Goal: Task Accomplishment & Management: Manage account settings

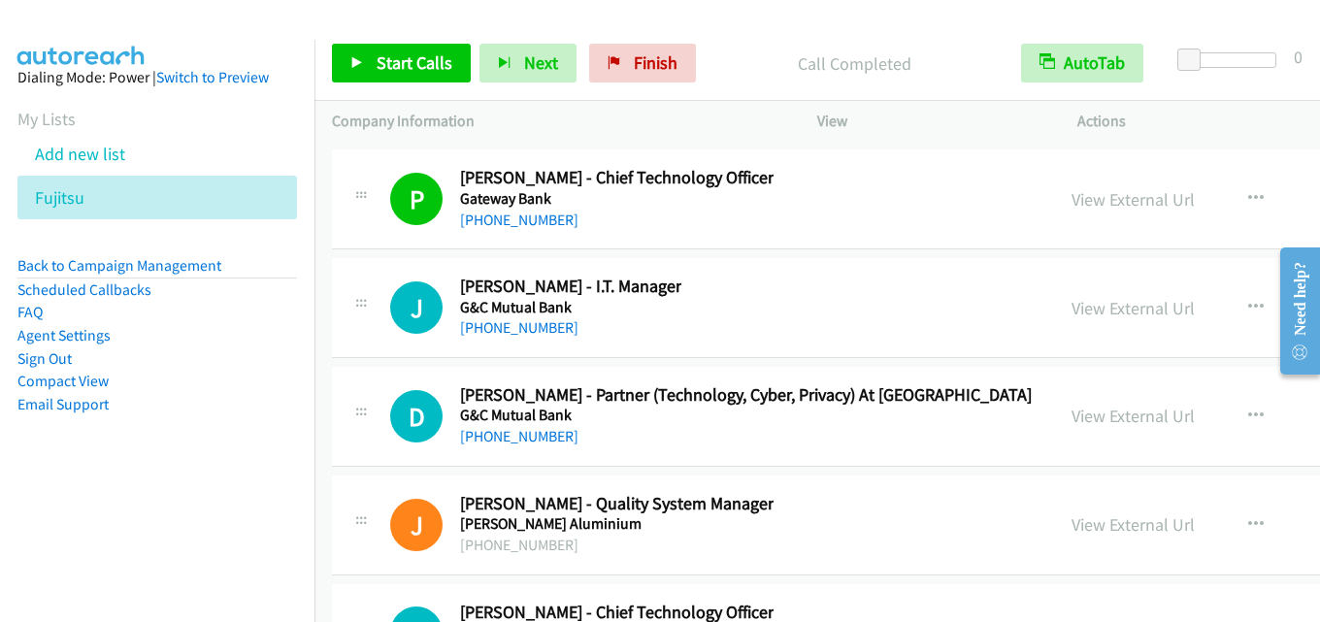
scroll to position [36587, 0]
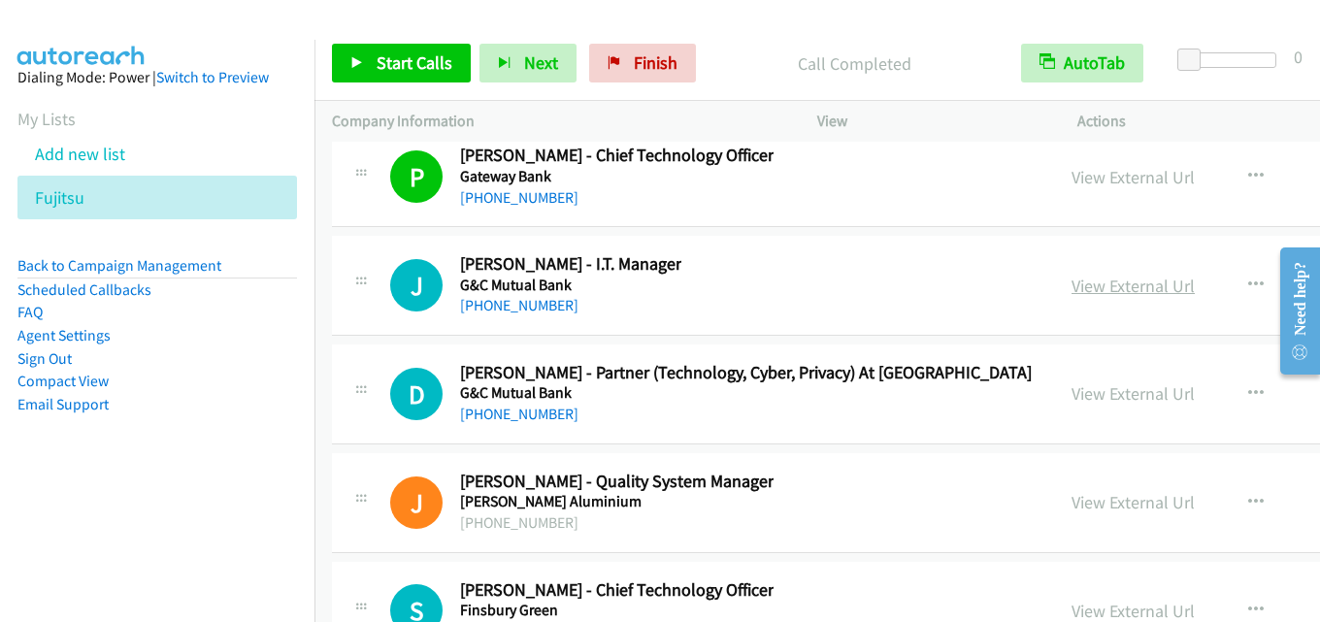
click at [1071, 286] on link "View External Url" at bounding box center [1132, 286] width 123 height 22
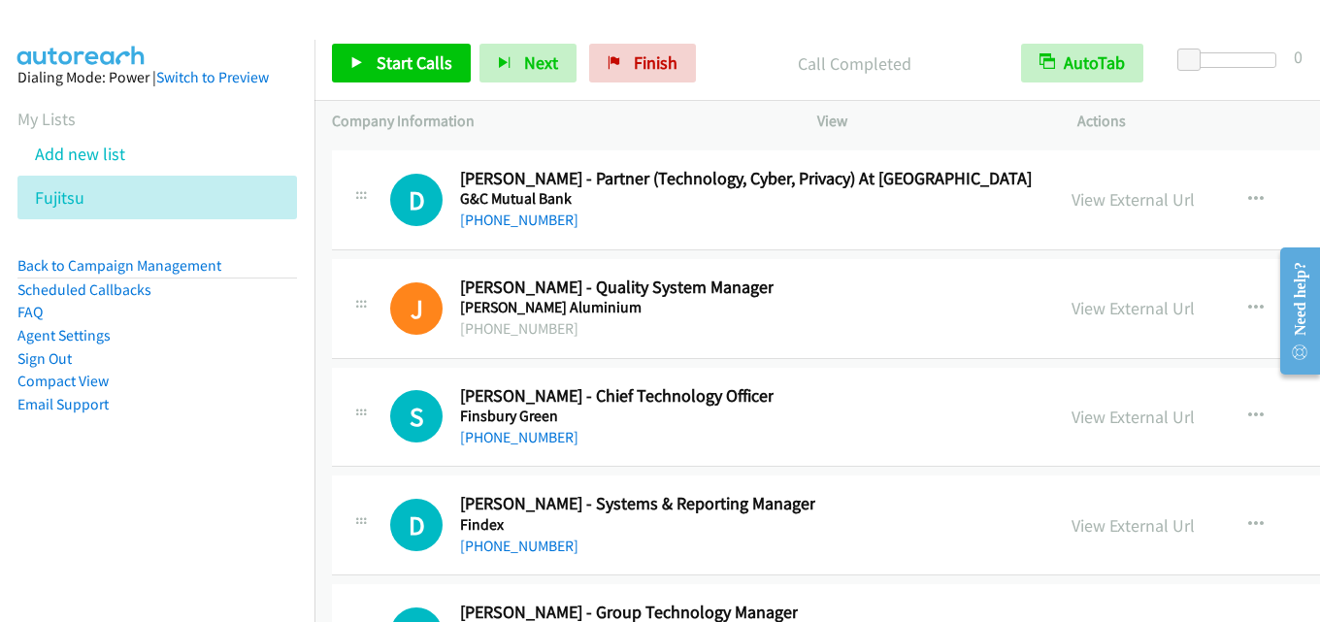
scroll to position [36879, 0]
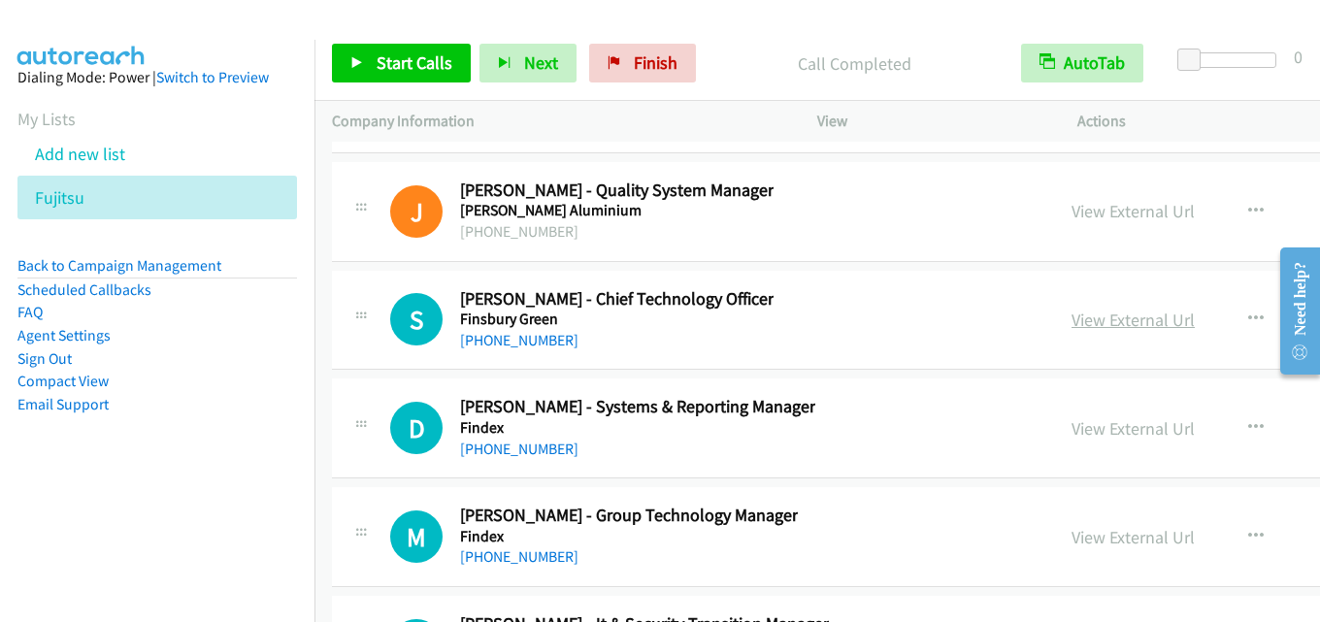
click at [1071, 323] on link "View External Url" at bounding box center [1132, 320] width 123 height 22
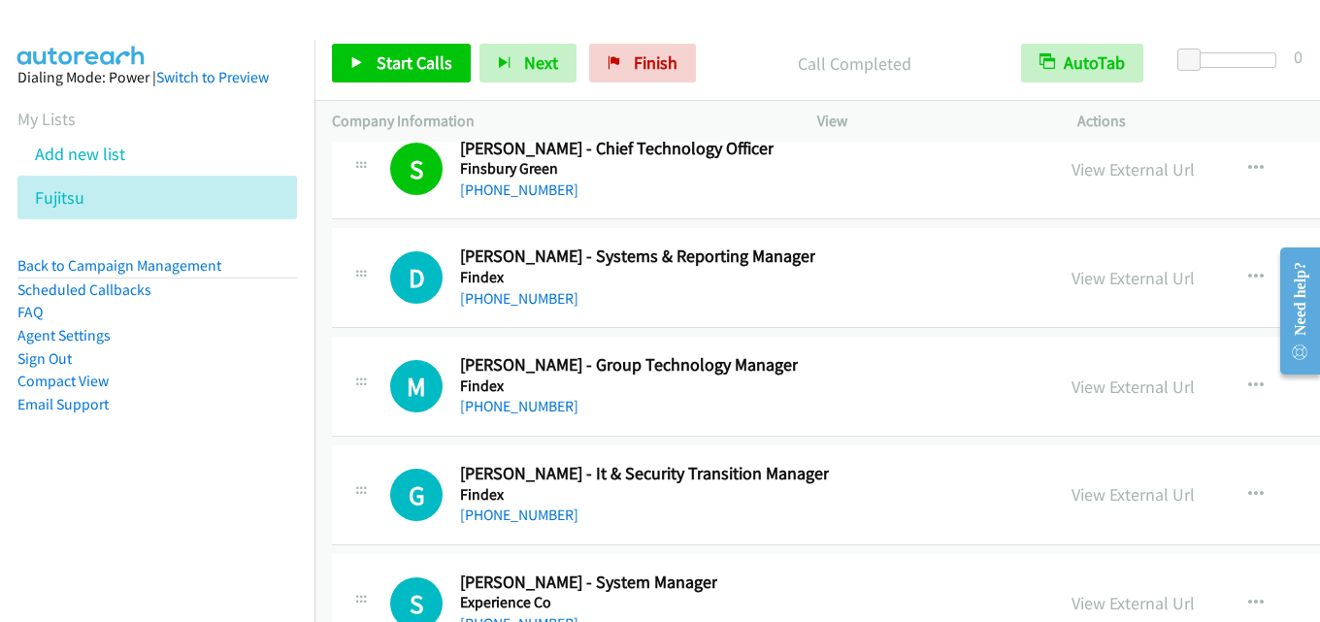
scroll to position [37073, 0]
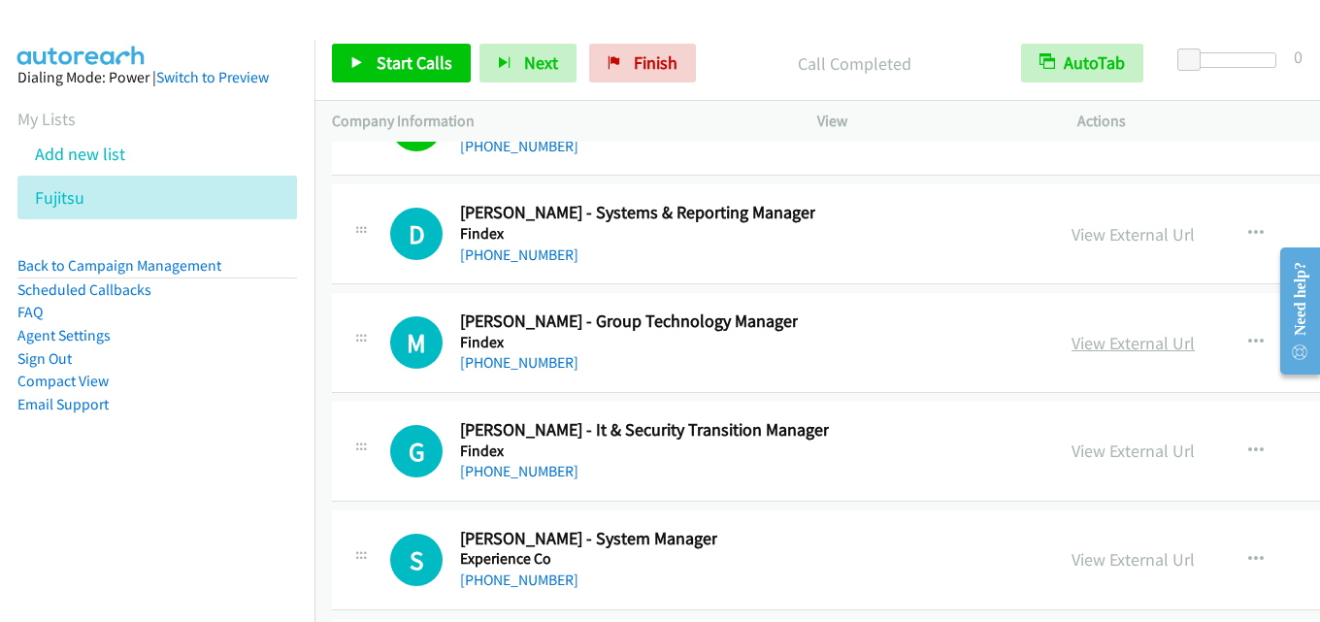
click at [1071, 347] on link "View External Url" at bounding box center [1132, 343] width 123 height 22
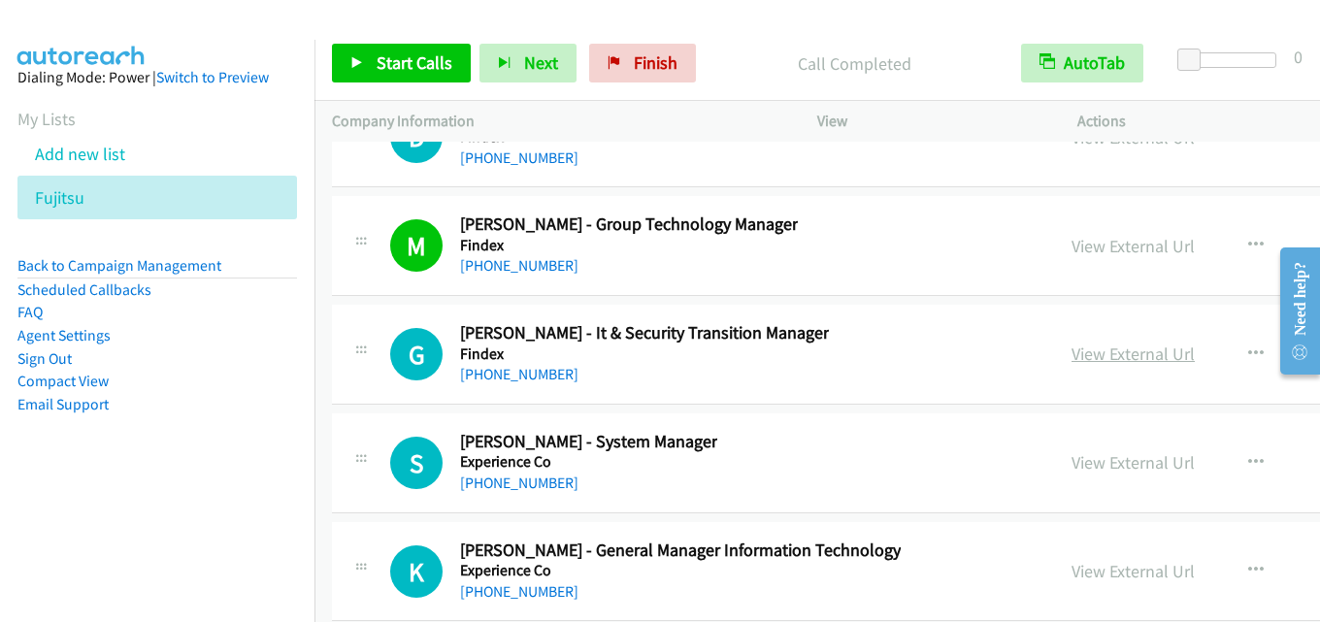
click at [1071, 355] on link "View External Url" at bounding box center [1132, 354] width 123 height 22
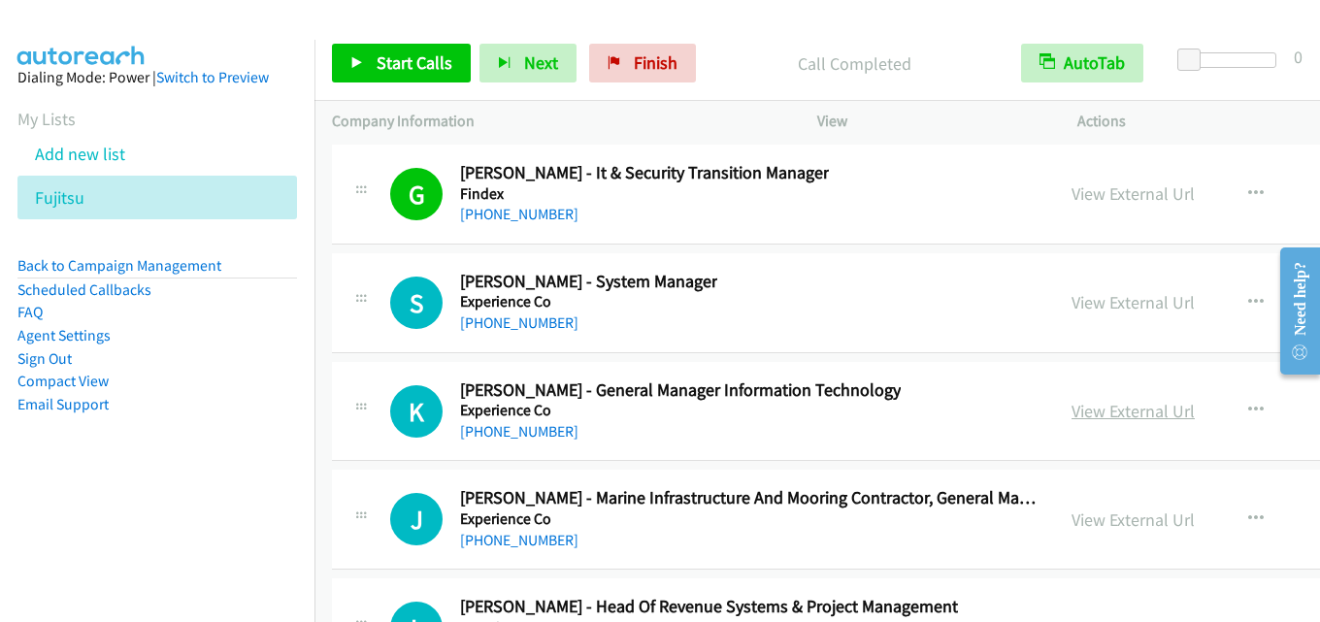
scroll to position [37364, 0]
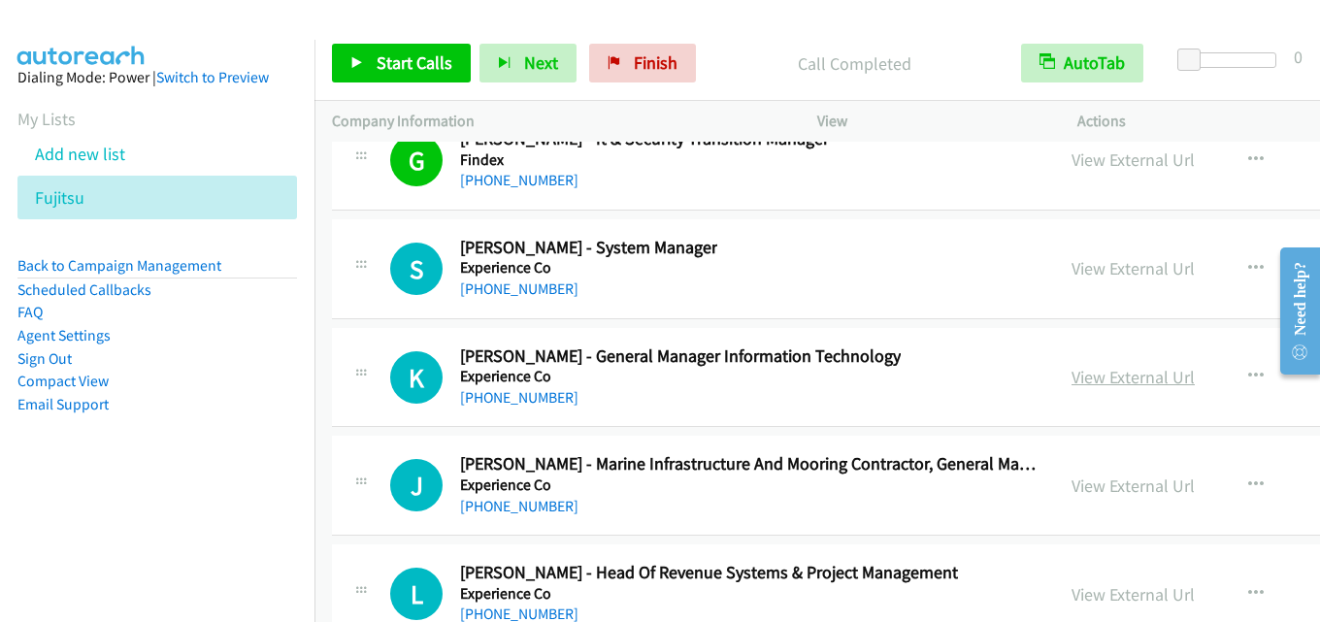
click at [1071, 373] on link "View External Url" at bounding box center [1132, 377] width 123 height 22
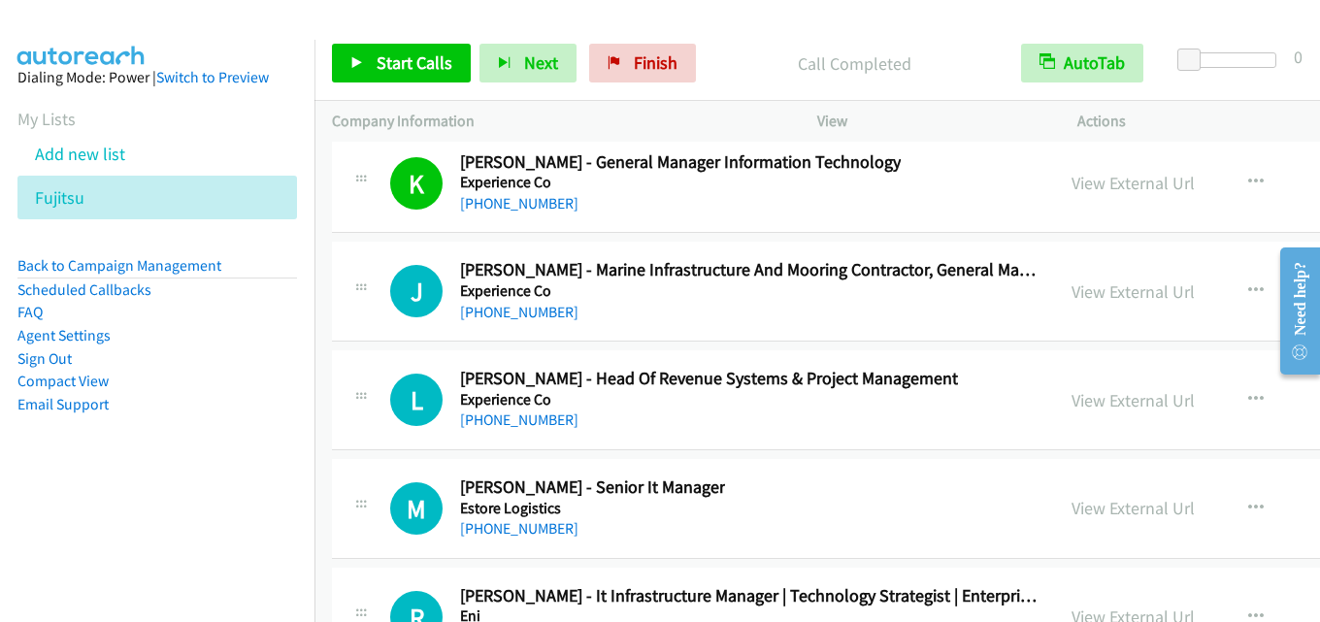
scroll to position [37655, 0]
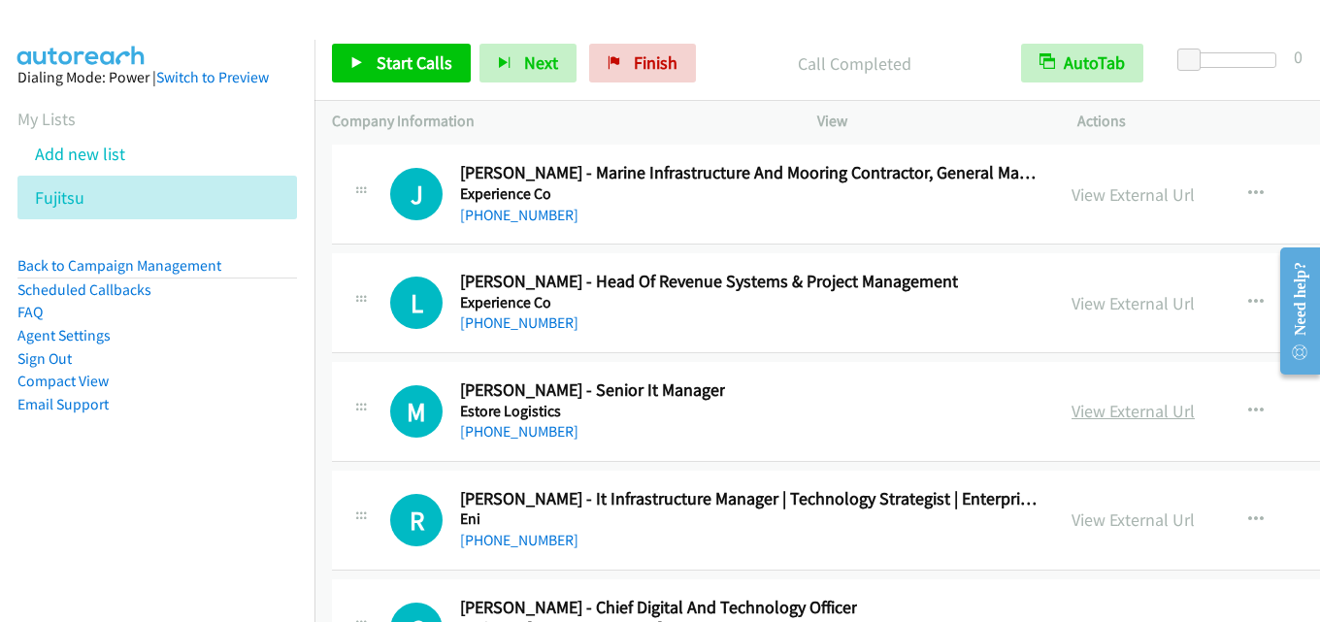
click at [1071, 410] on link "View External Url" at bounding box center [1132, 411] width 123 height 22
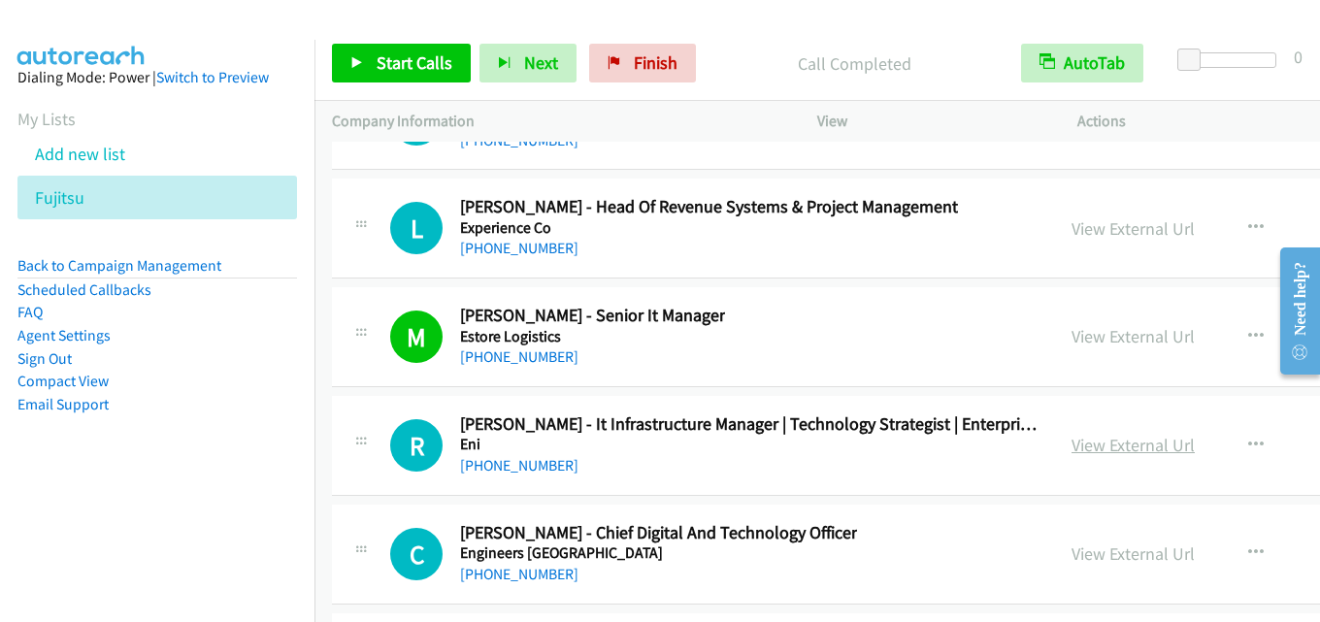
scroll to position [37752, 0]
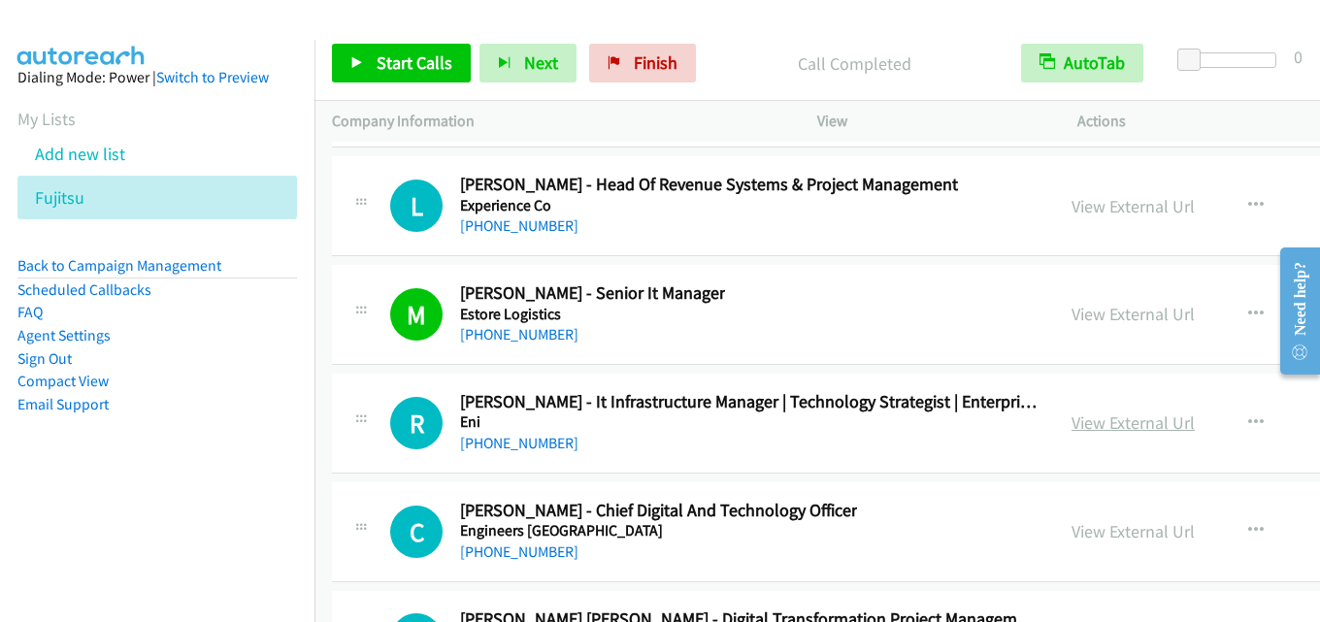
click at [1071, 418] on link "View External Url" at bounding box center [1132, 422] width 123 height 22
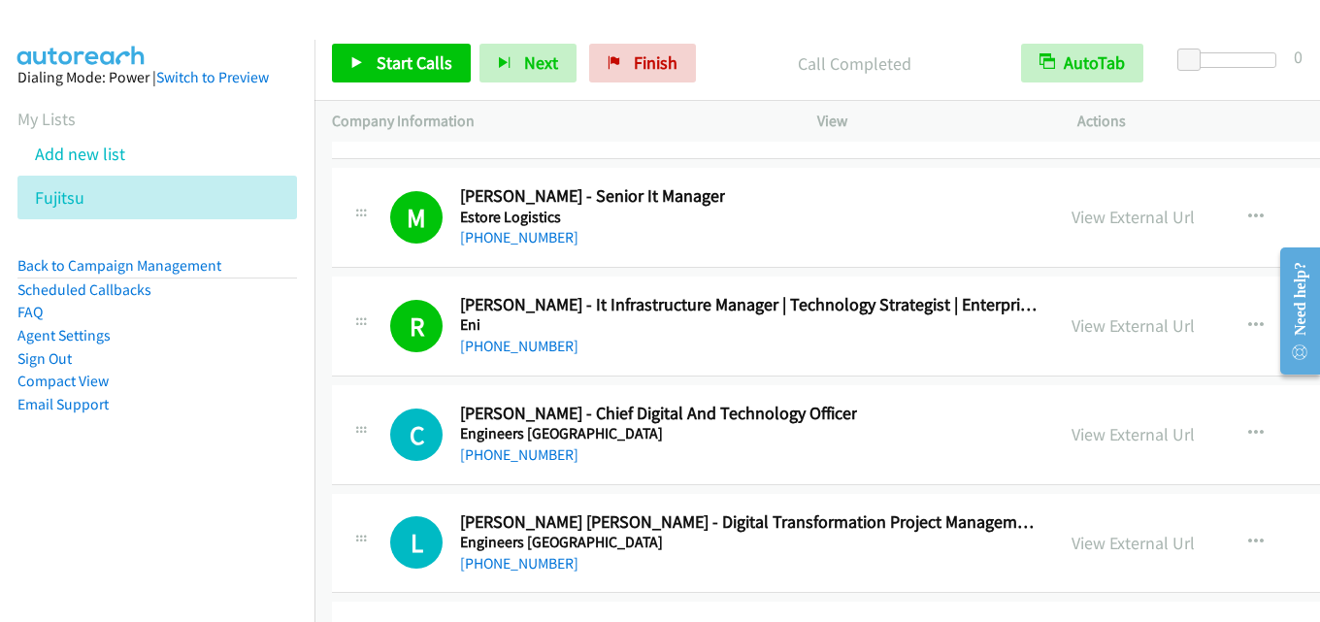
scroll to position [37946, 0]
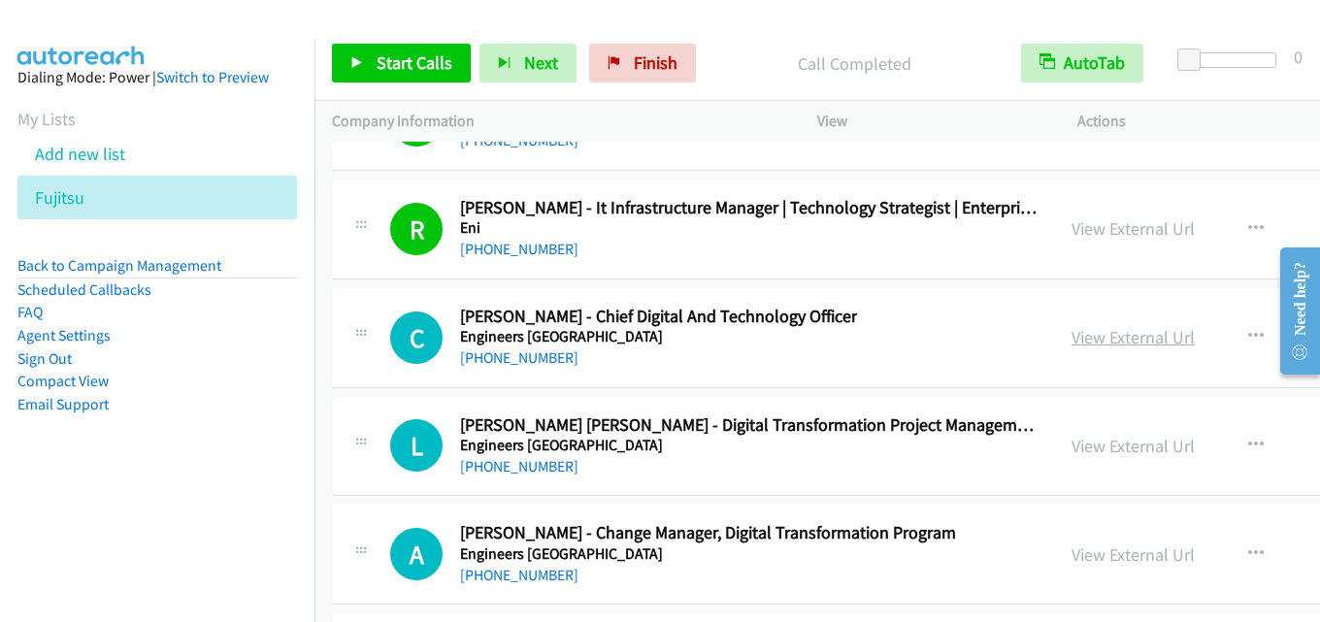
click at [1071, 342] on link "View External Url" at bounding box center [1132, 337] width 123 height 22
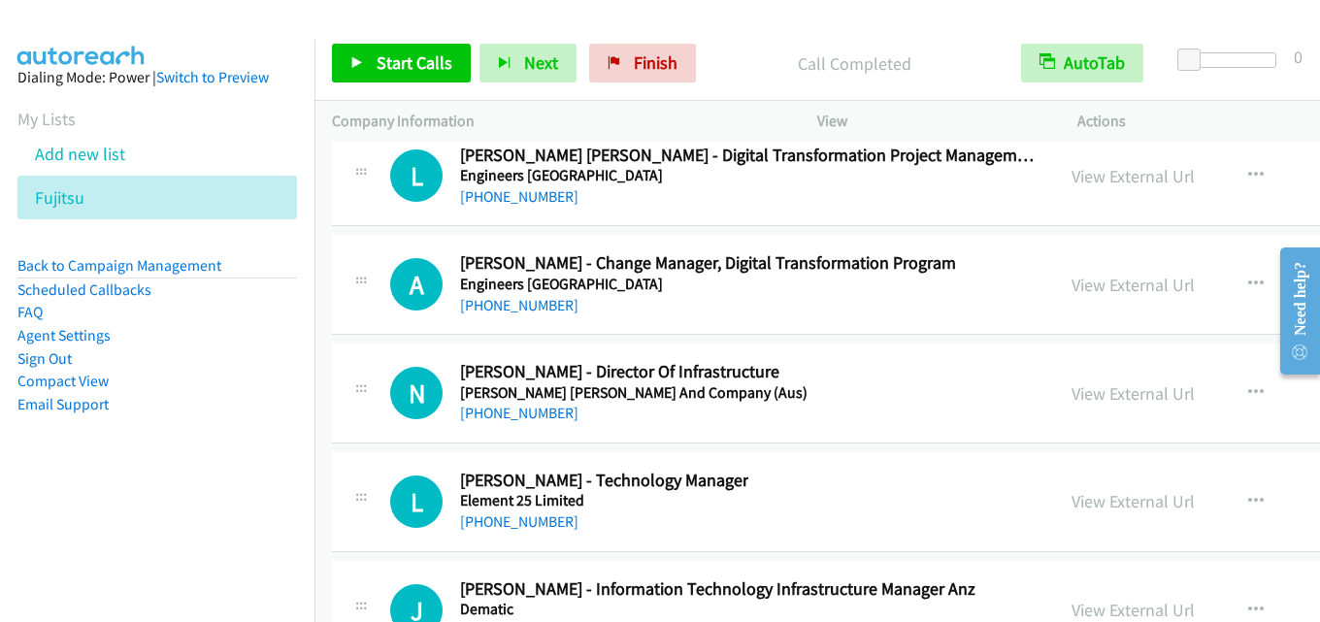
scroll to position [38237, 0]
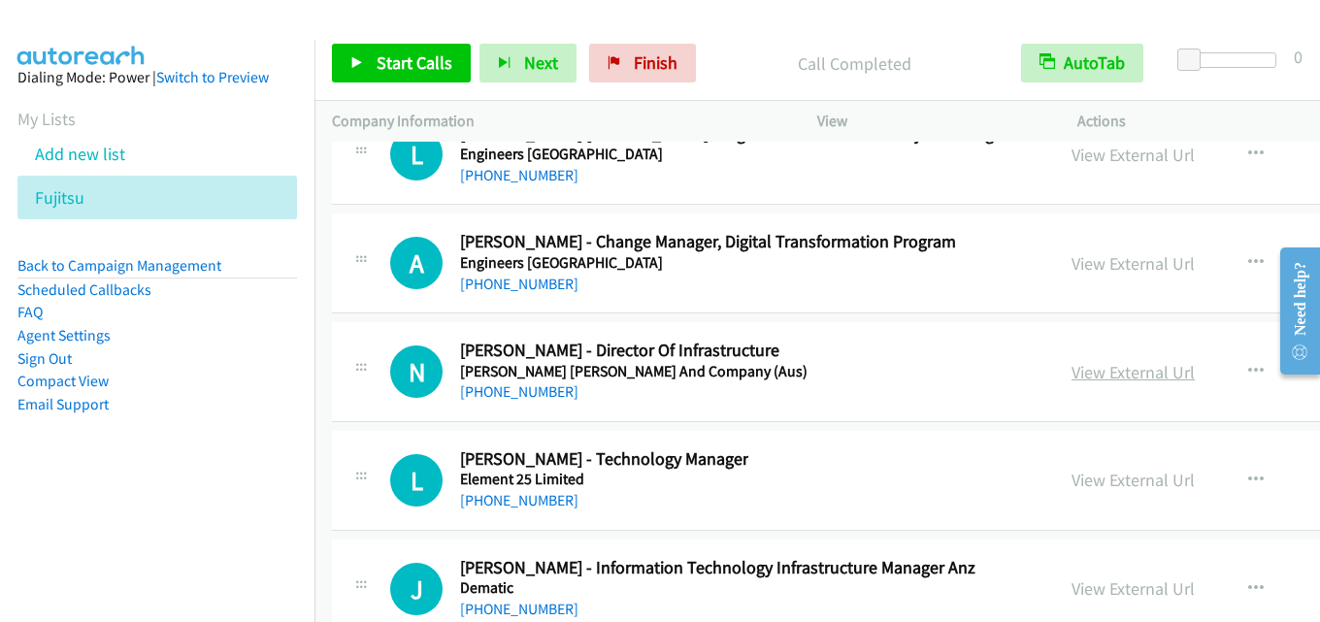
click at [1071, 378] on link "View External Url" at bounding box center [1132, 372] width 123 height 22
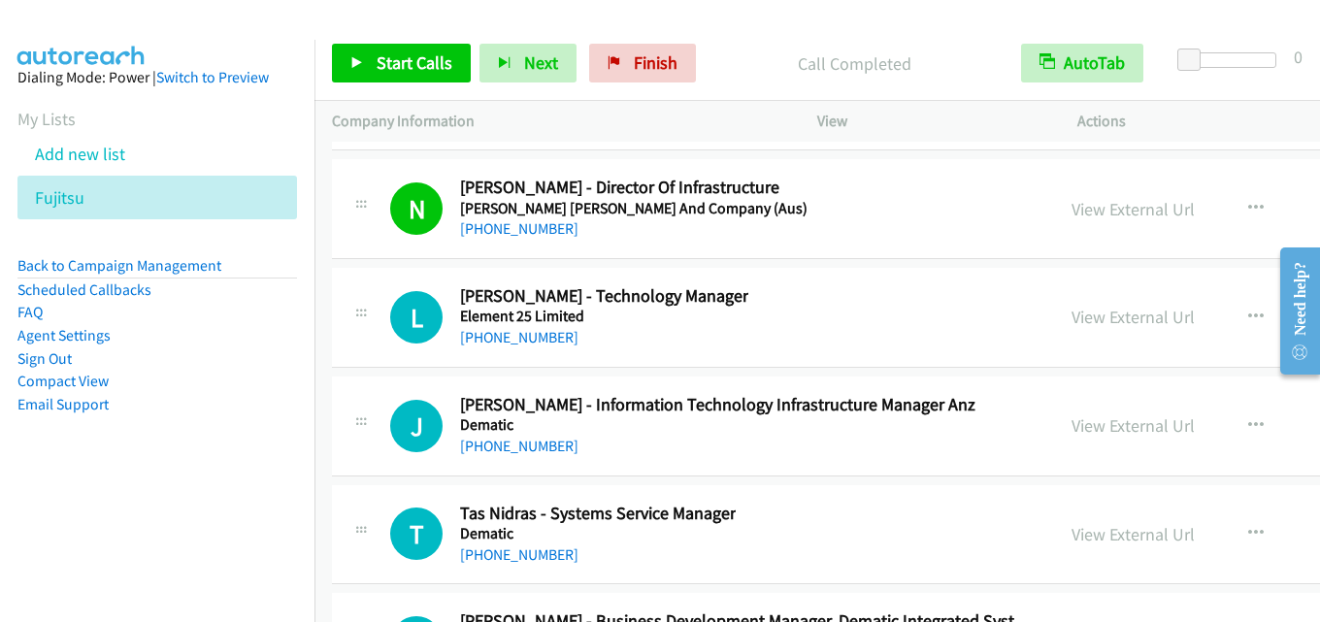
scroll to position [38431, 0]
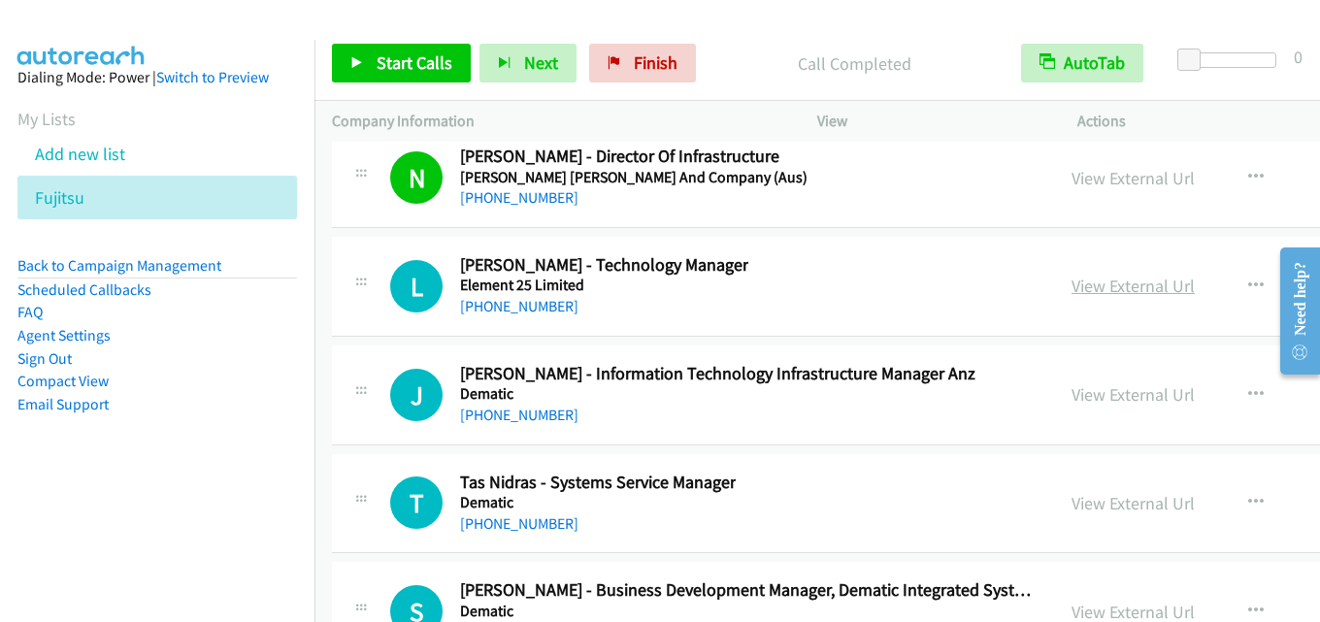
click at [1071, 283] on link "View External Url" at bounding box center [1132, 286] width 123 height 22
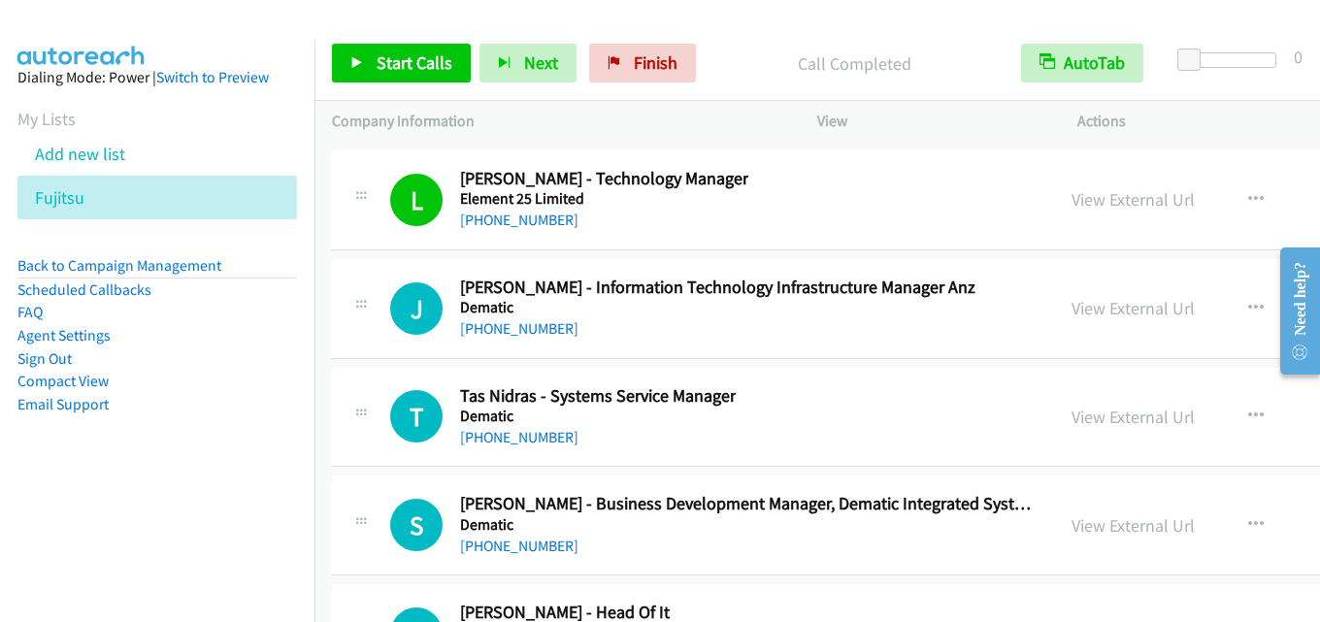
scroll to position [38528, 0]
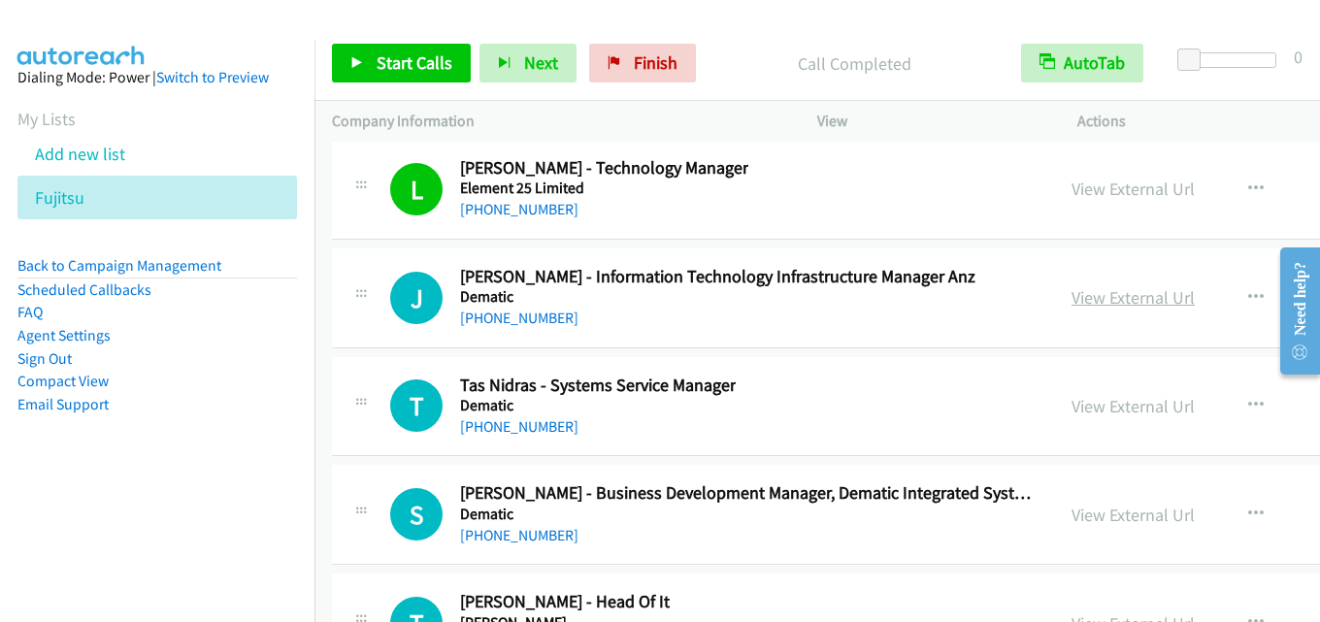
click at [1071, 302] on link "View External Url" at bounding box center [1132, 297] width 123 height 22
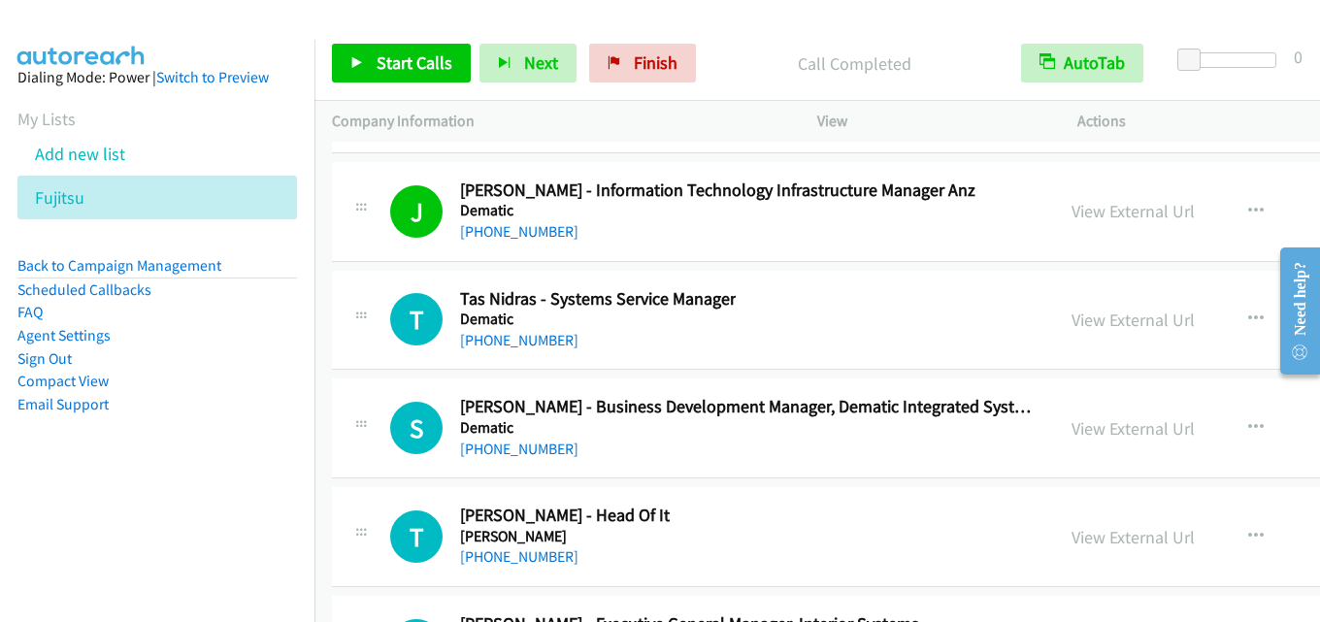
scroll to position [38722, 0]
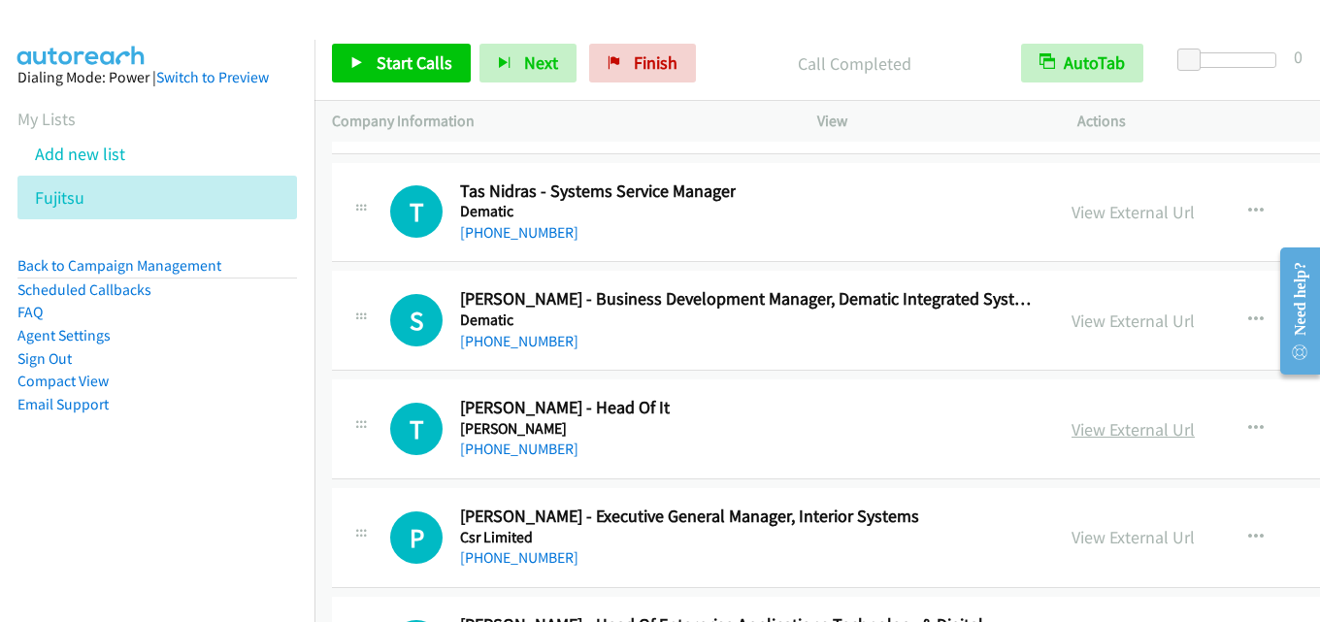
click at [1071, 422] on link "View External Url" at bounding box center [1132, 429] width 123 height 22
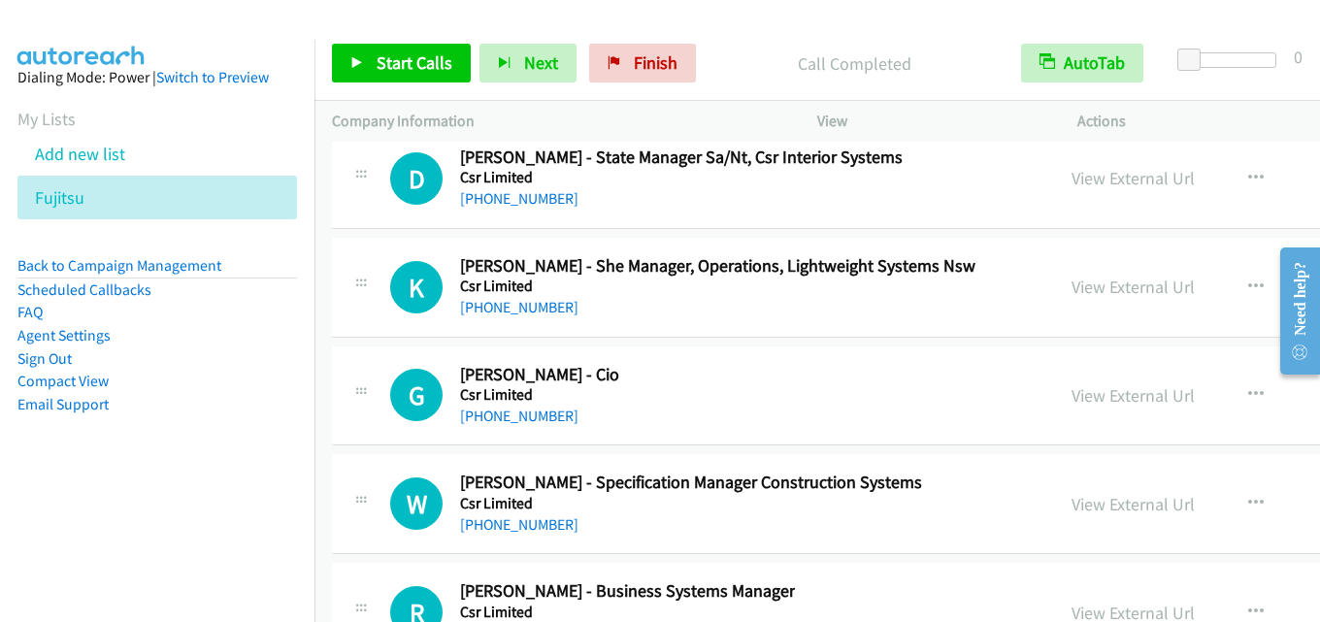
scroll to position [40372, 0]
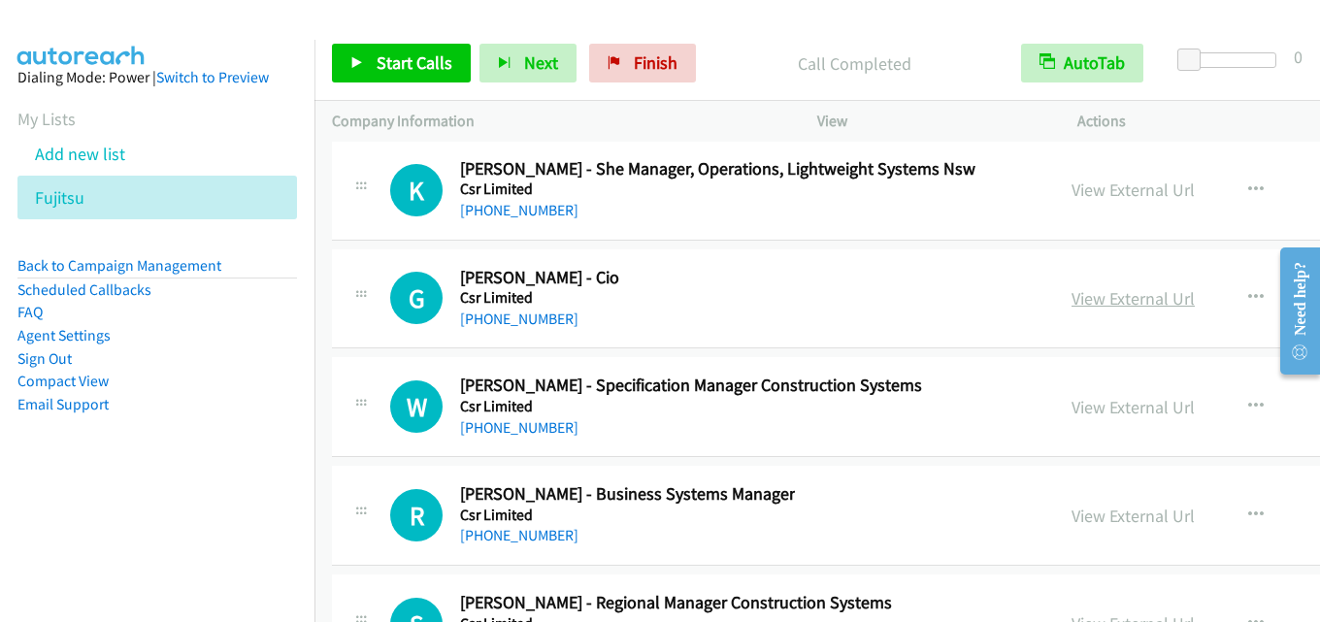
click at [1075, 295] on link "View External Url" at bounding box center [1132, 298] width 123 height 22
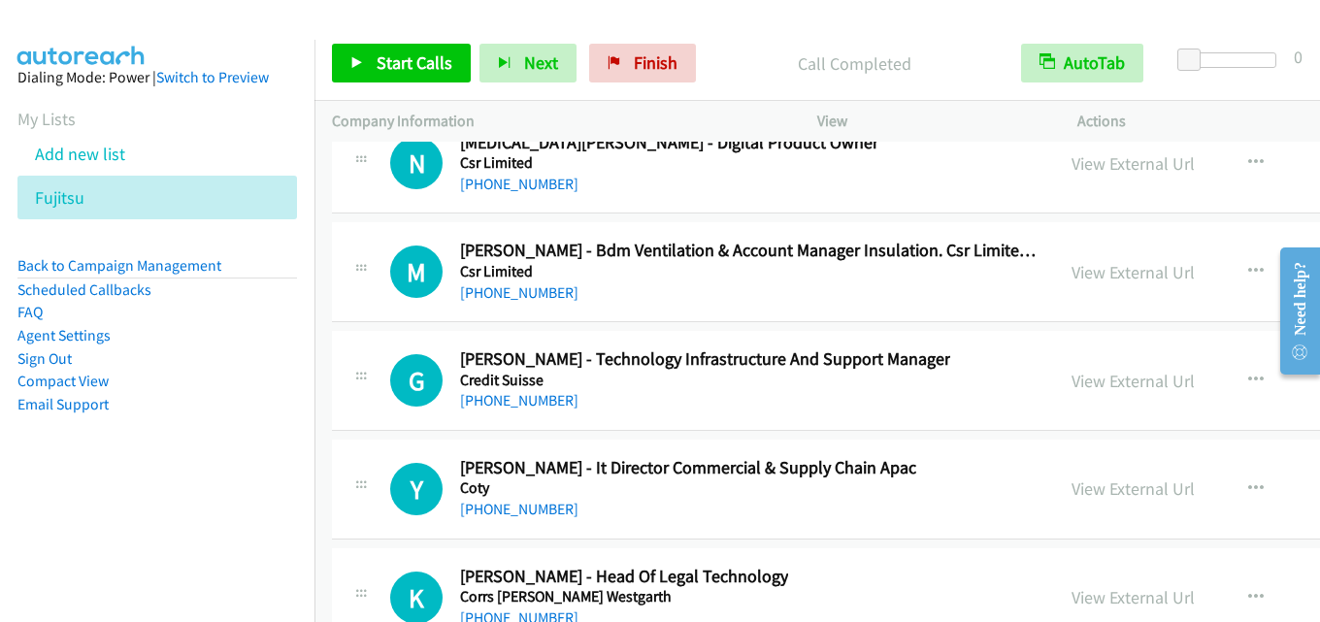
scroll to position [41731, 0]
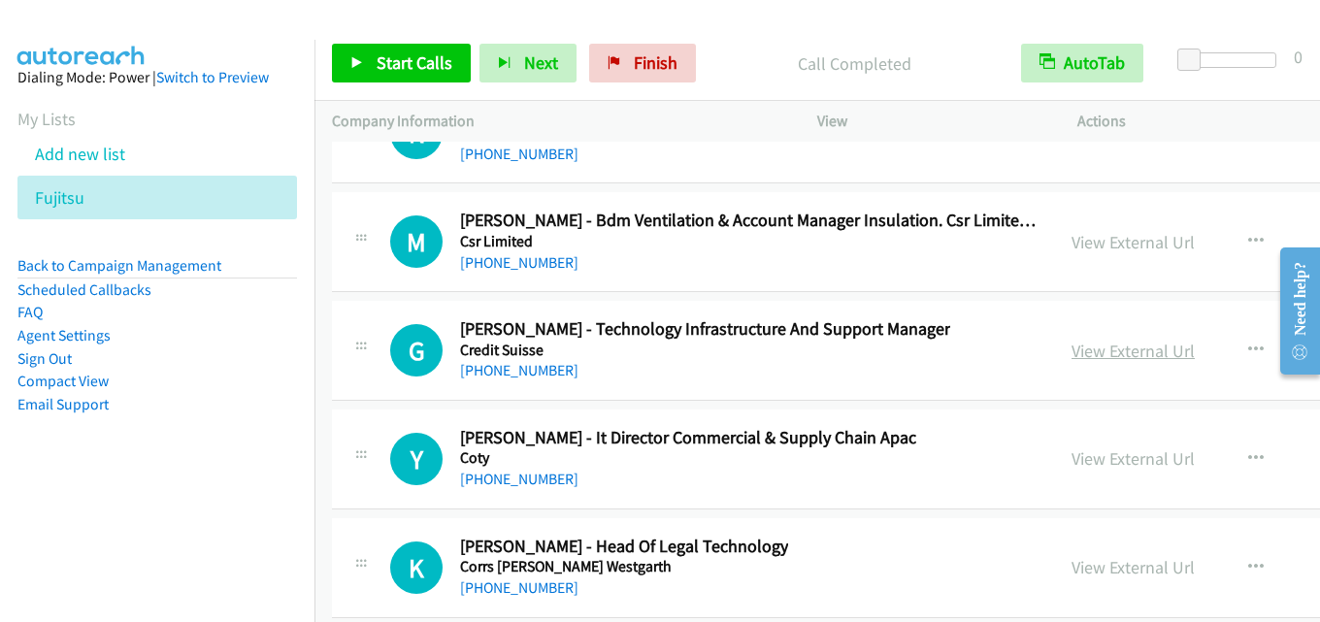
click at [1071, 349] on link "View External Url" at bounding box center [1132, 351] width 123 height 22
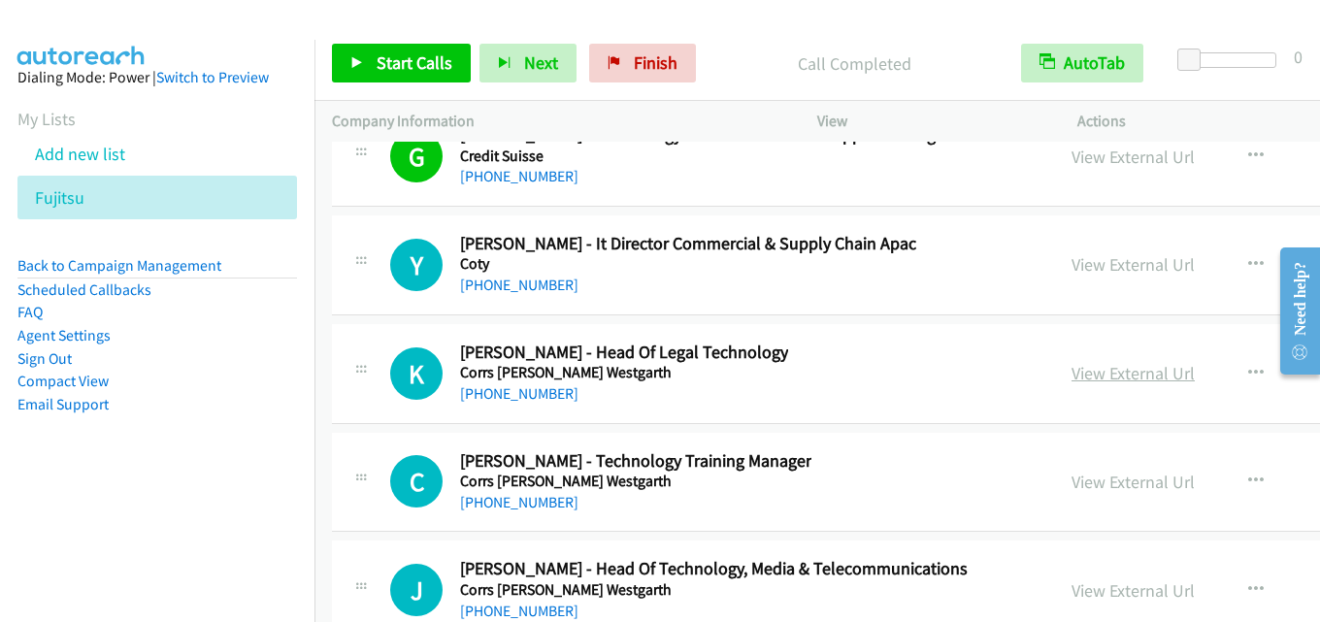
scroll to position [41828, 0]
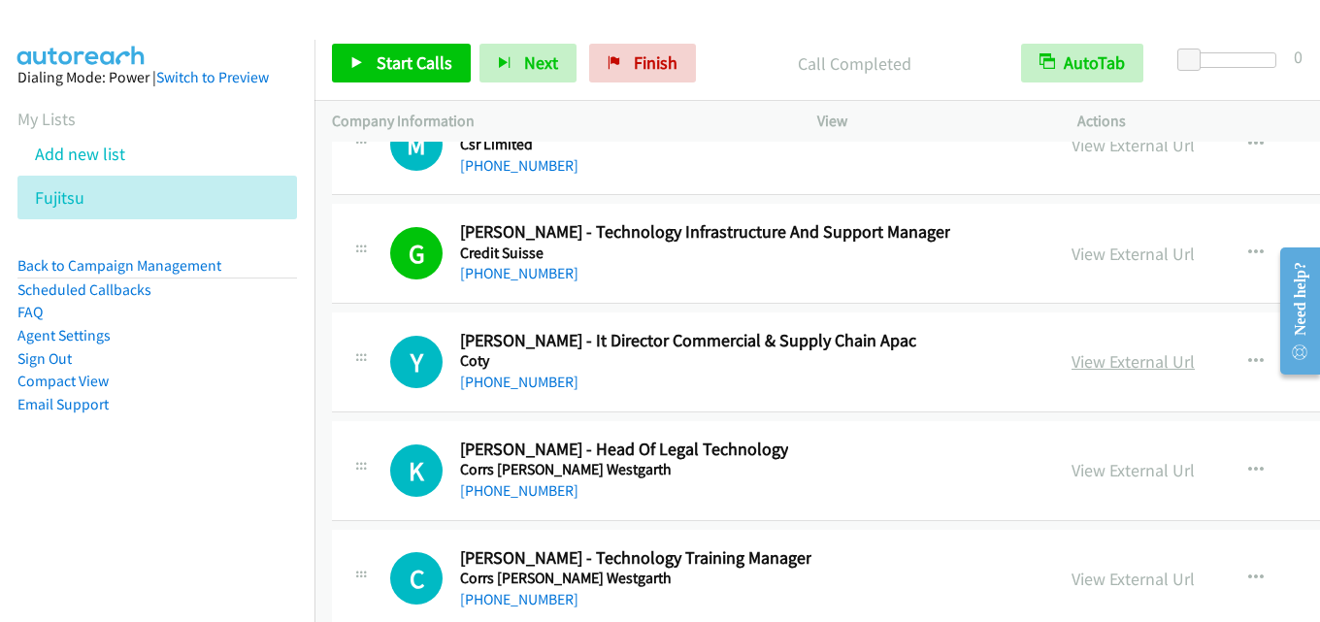
click at [1071, 363] on link "View External Url" at bounding box center [1132, 361] width 123 height 22
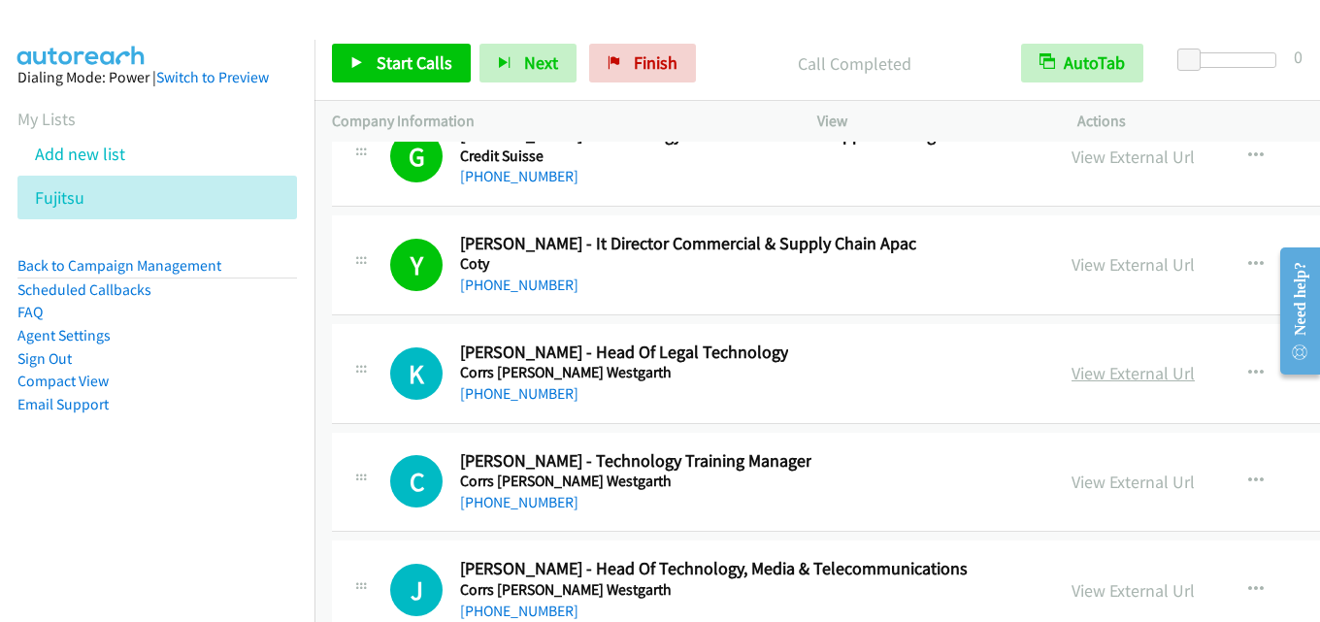
click at [1071, 378] on link "View External Url" at bounding box center [1132, 373] width 123 height 22
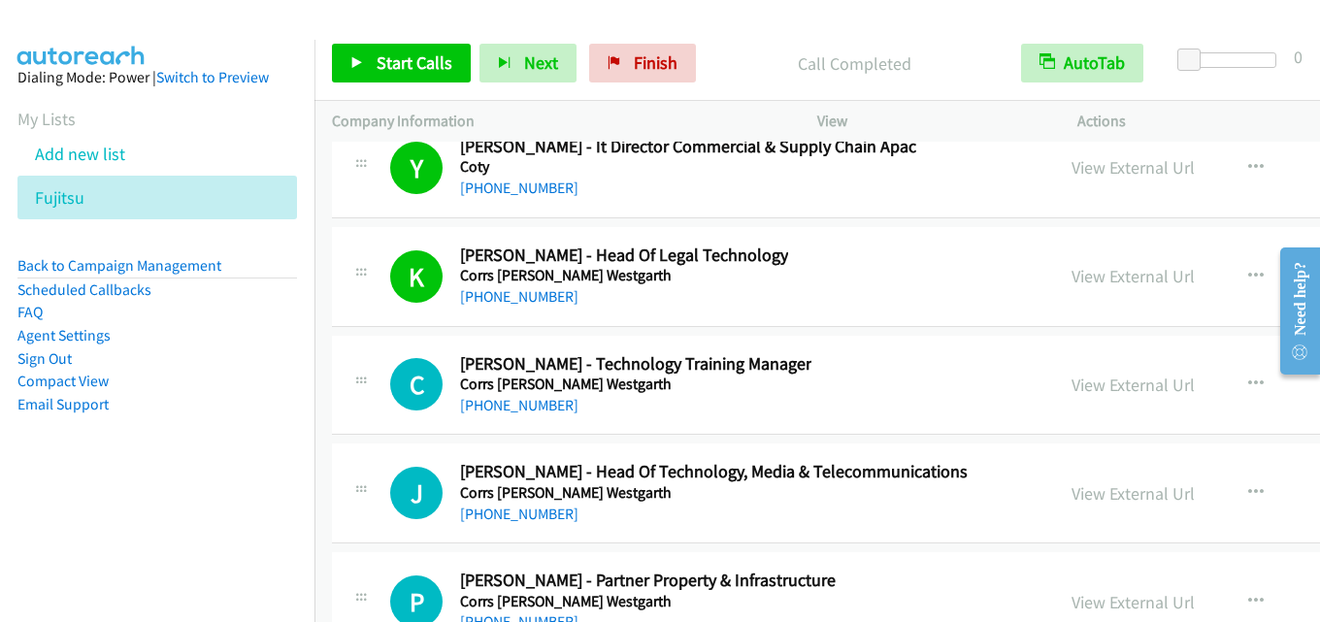
scroll to position [42119, 0]
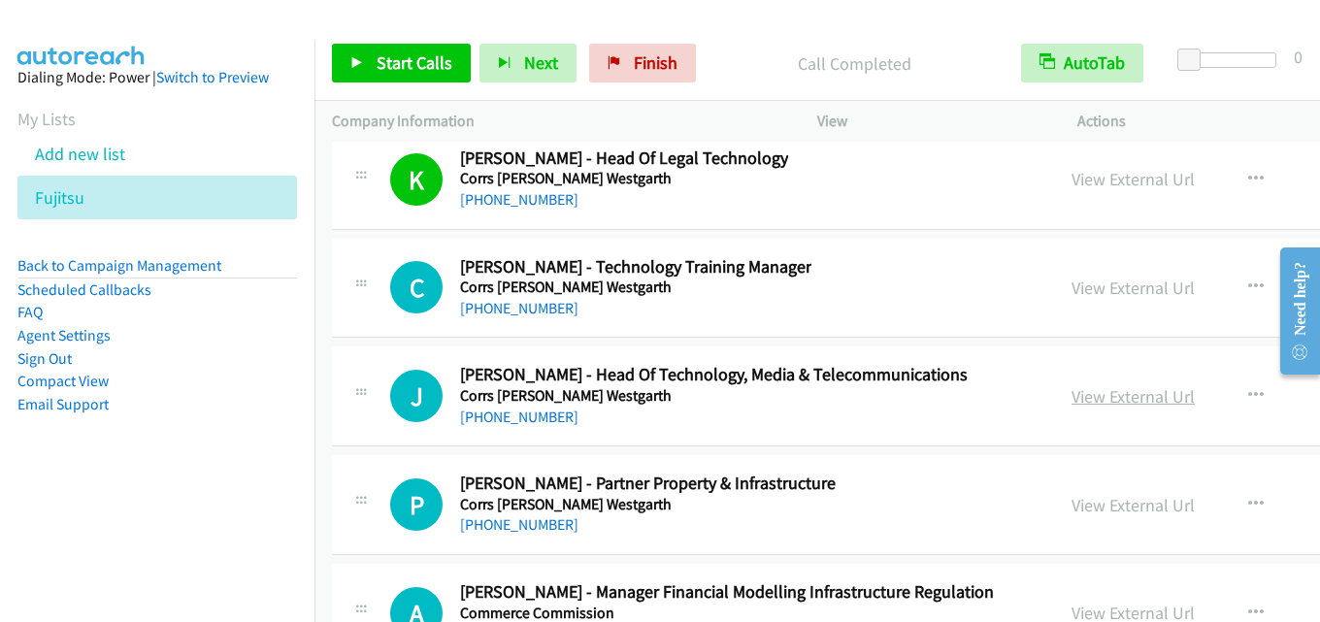
click at [1071, 393] on link "View External Url" at bounding box center [1132, 396] width 123 height 22
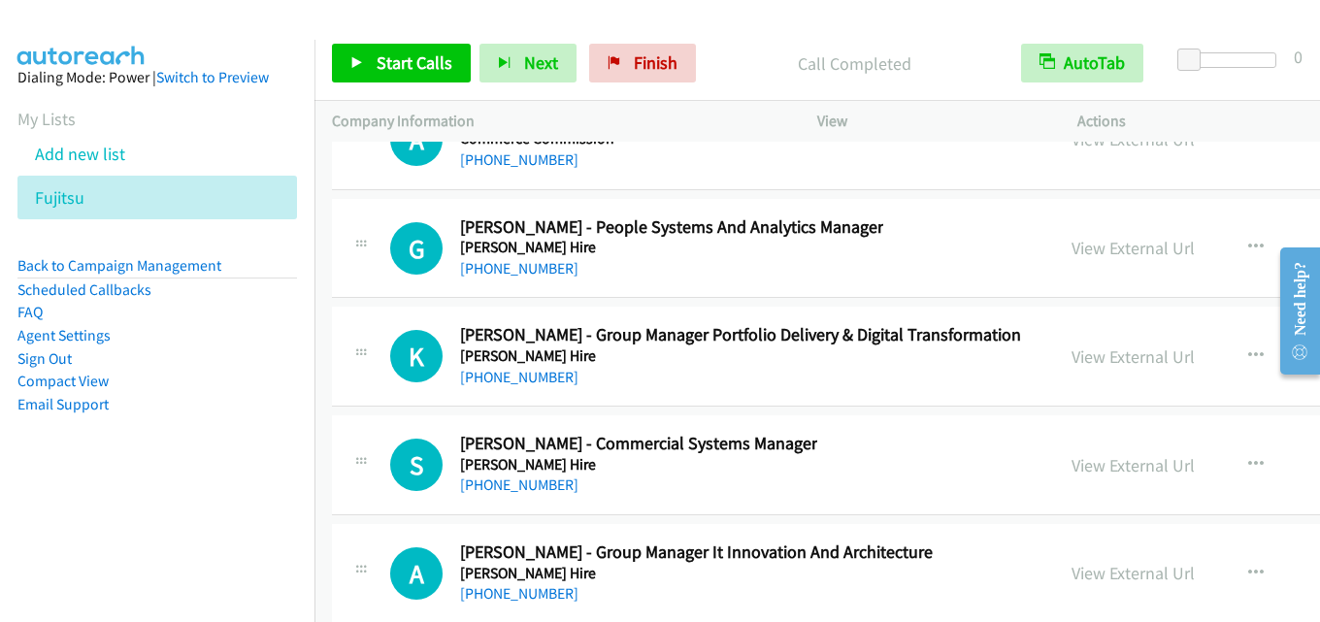
scroll to position [42798, 0]
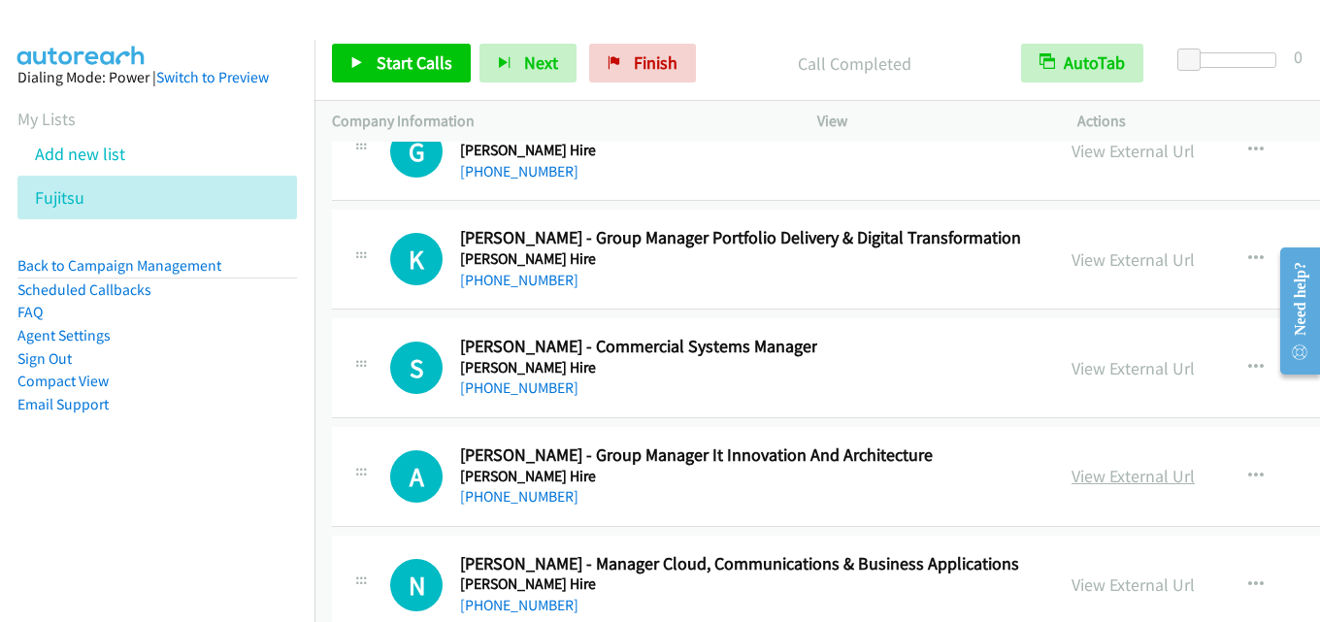
click at [1071, 476] on link "View External Url" at bounding box center [1132, 476] width 123 height 22
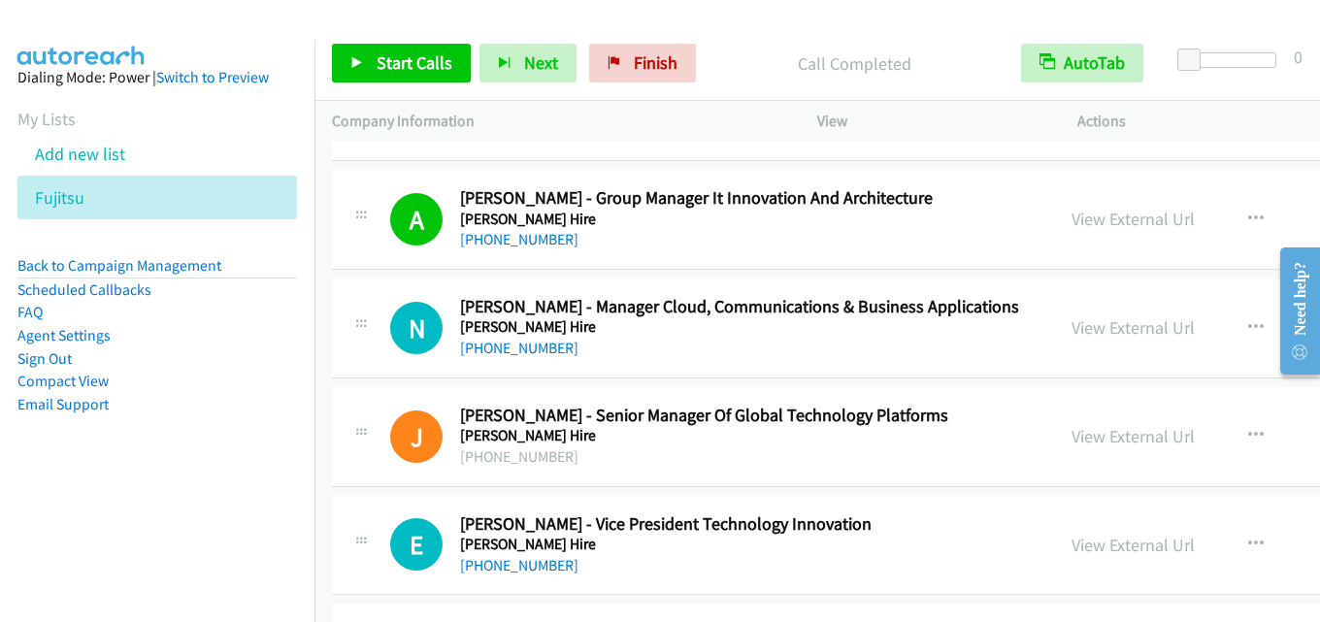
scroll to position [43090, 0]
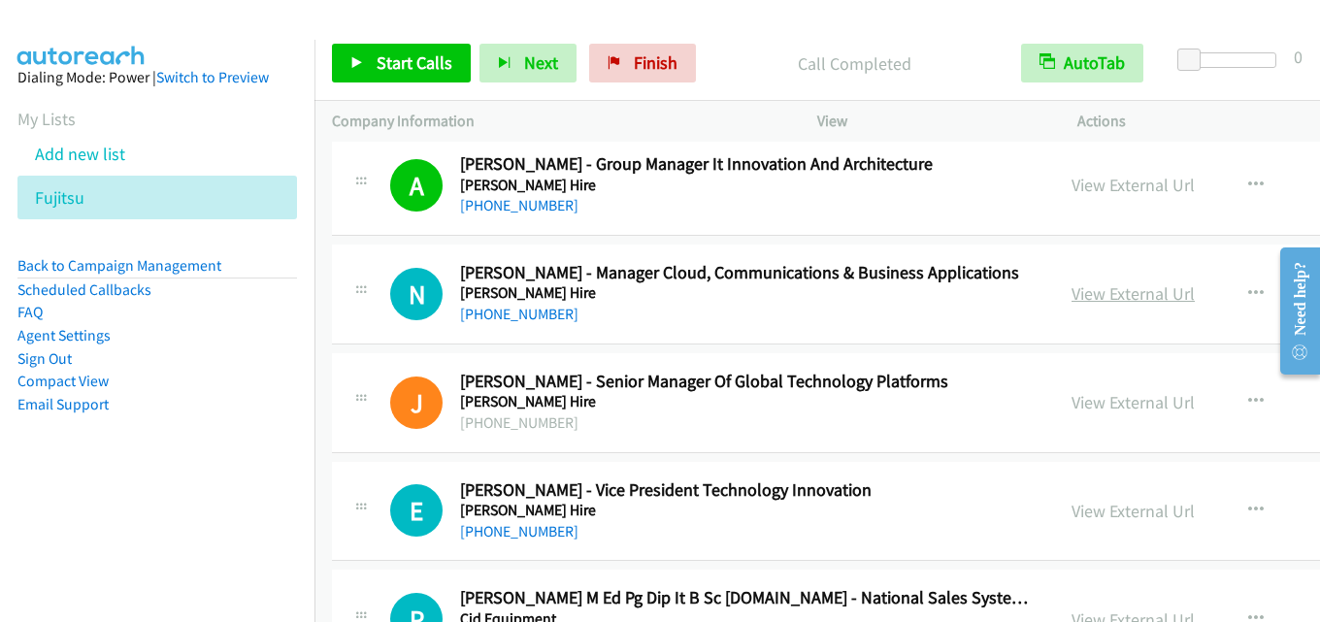
click at [1071, 296] on link "View External Url" at bounding box center [1132, 293] width 123 height 22
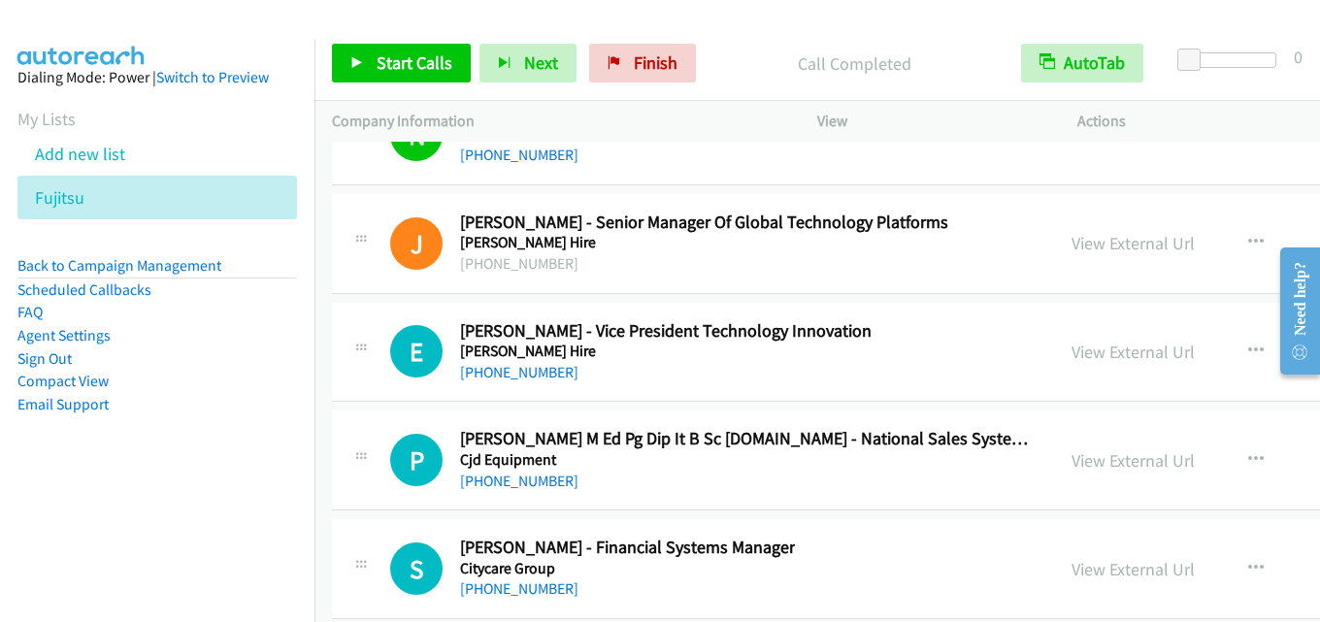
scroll to position [43284, 0]
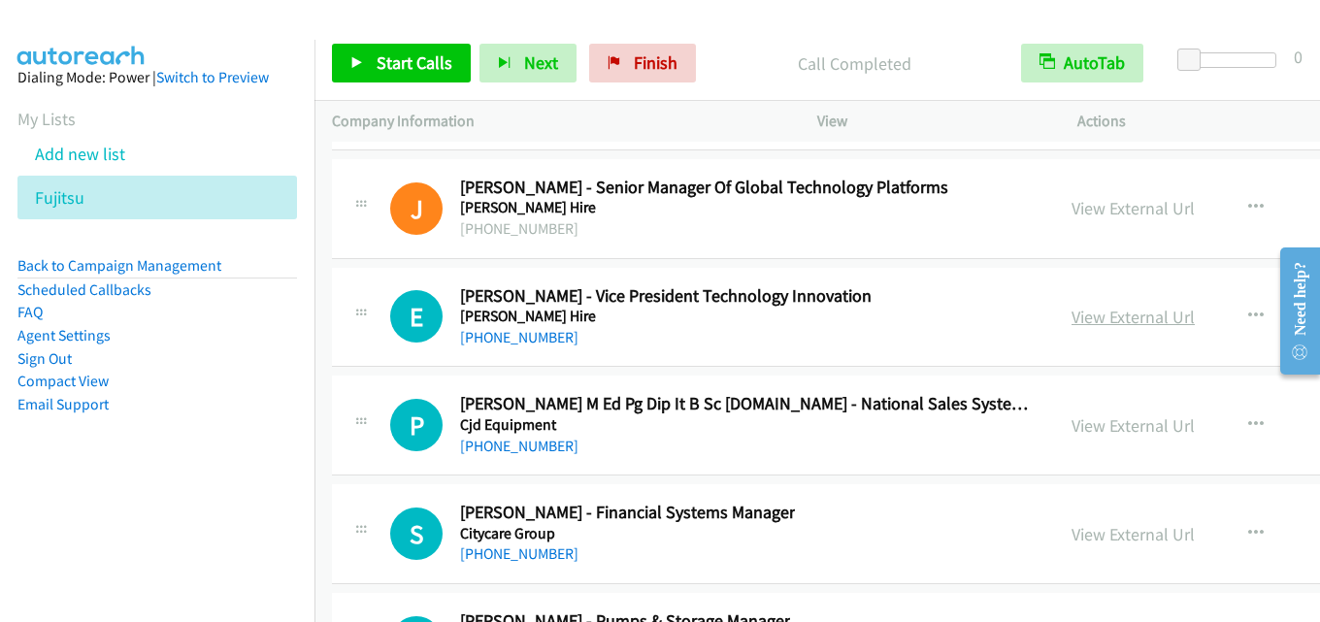
click at [1071, 318] on link "View External Url" at bounding box center [1132, 317] width 123 height 22
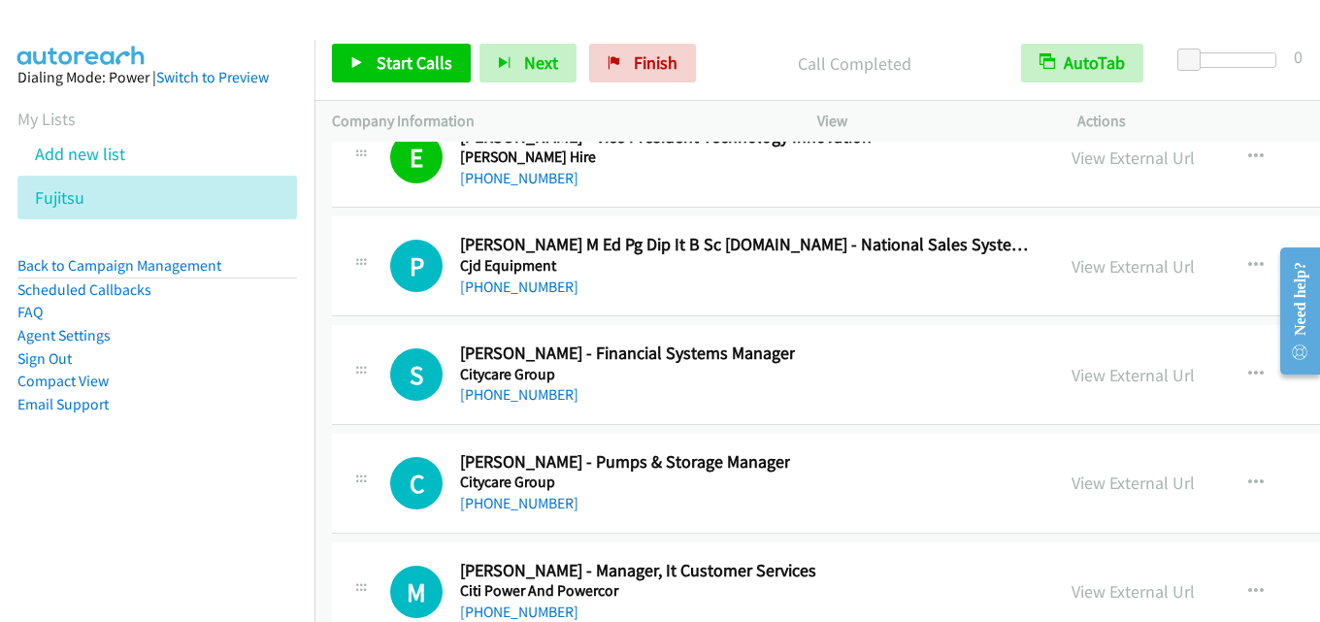
scroll to position [43478, 0]
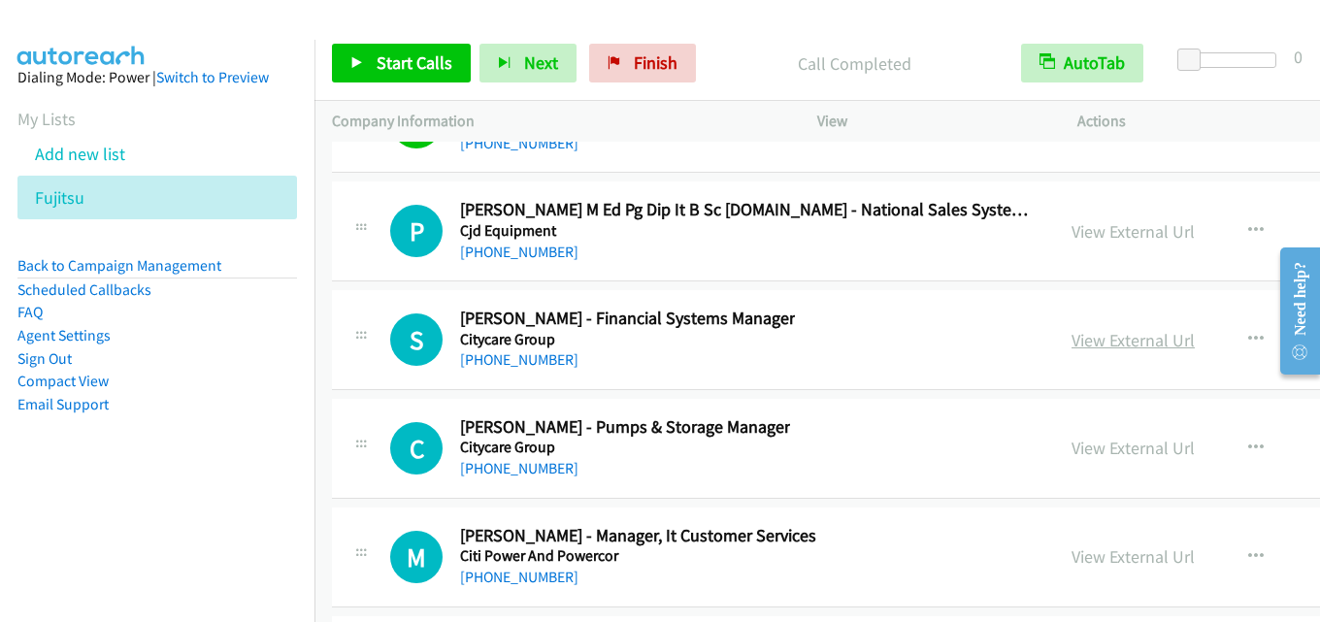
click at [1071, 335] on link "View External Url" at bounding box center [1132, 340] width 123 height 22
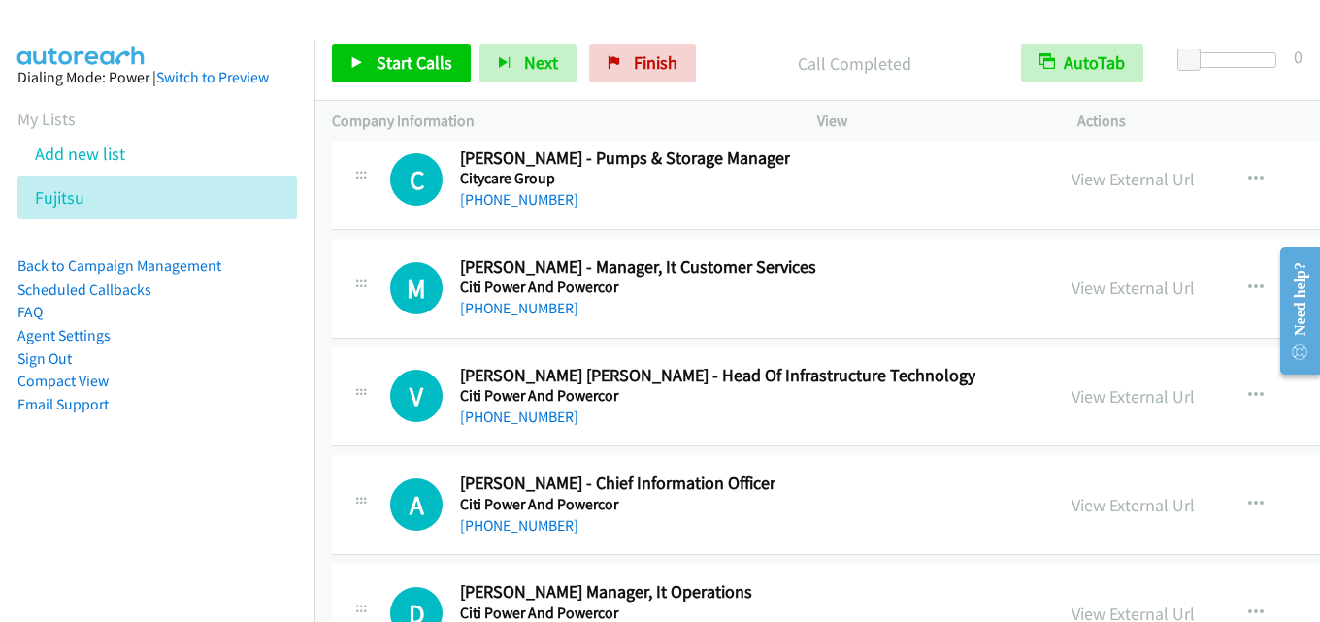
scroll to position [43769, 0]
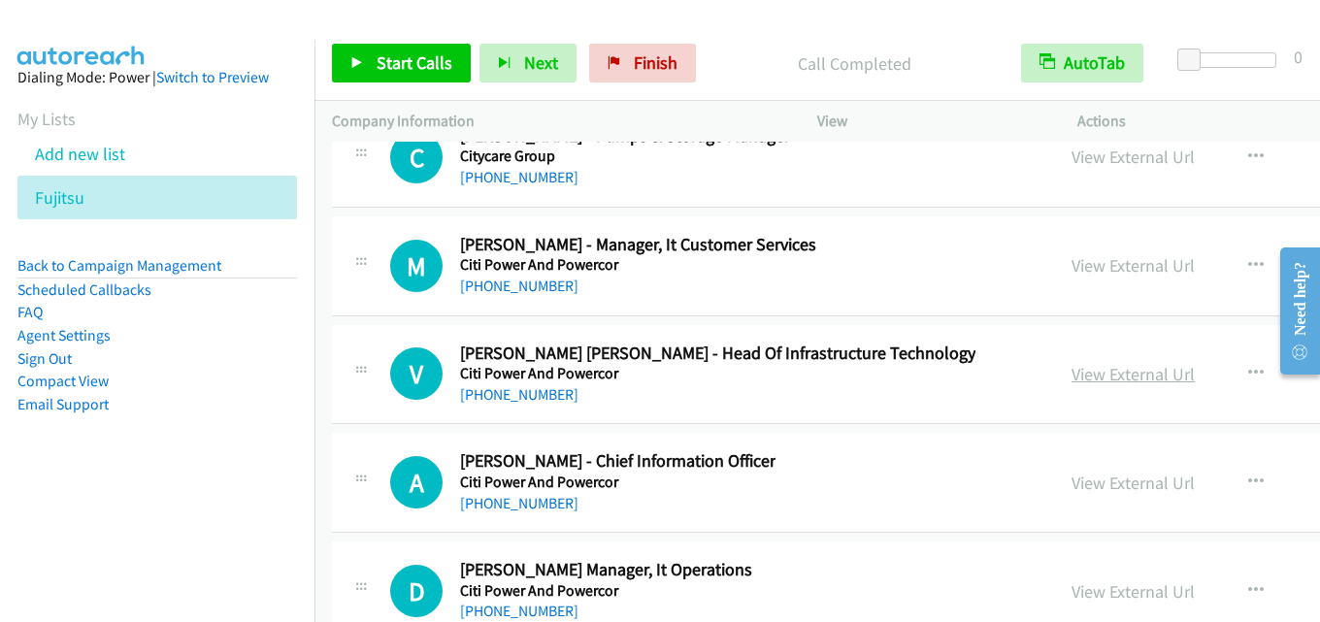
click at [1071, 369] on link "View External Url" at bounding box center [1132, 374] width 123 height 22
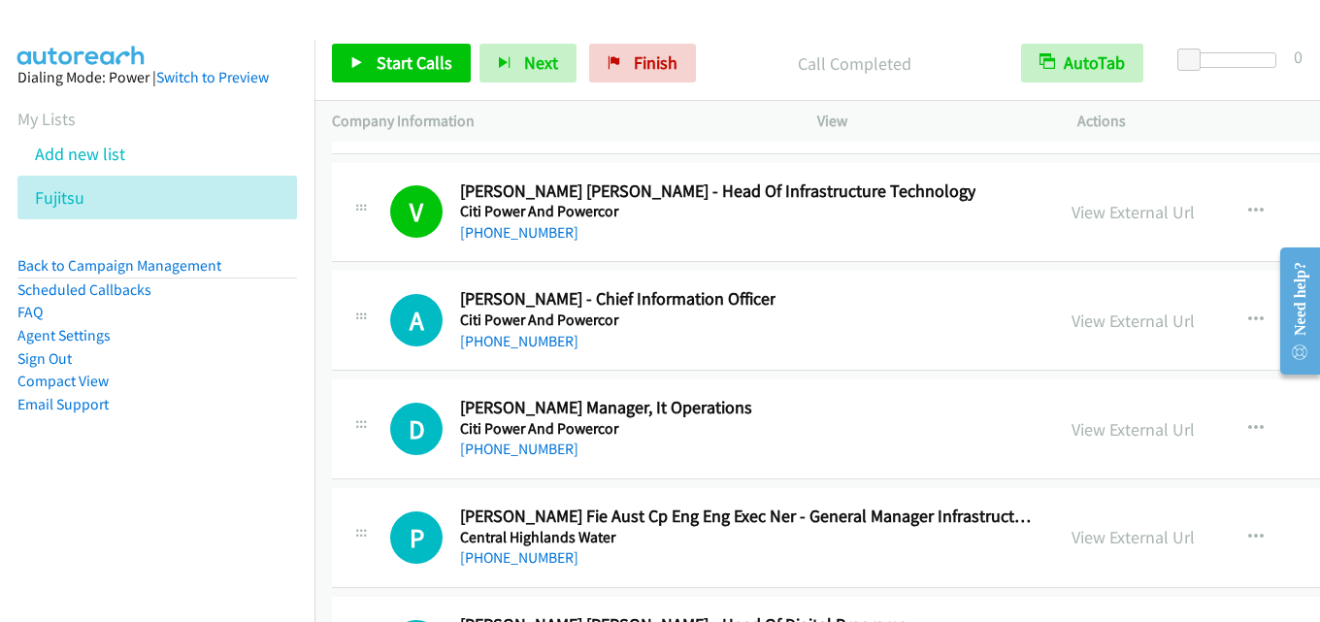
scroll to position [43963, 0]
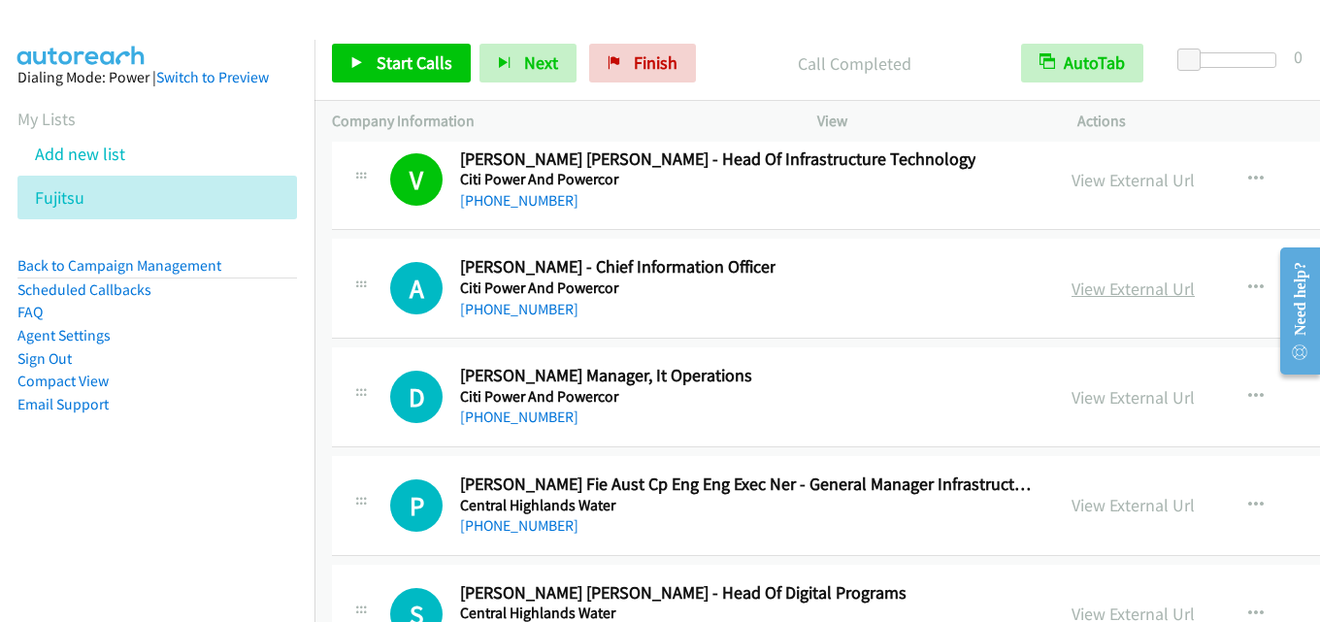
click at [1071, 295] on link "View External Url" at bounding box center [1132, 289] width 123 height 22
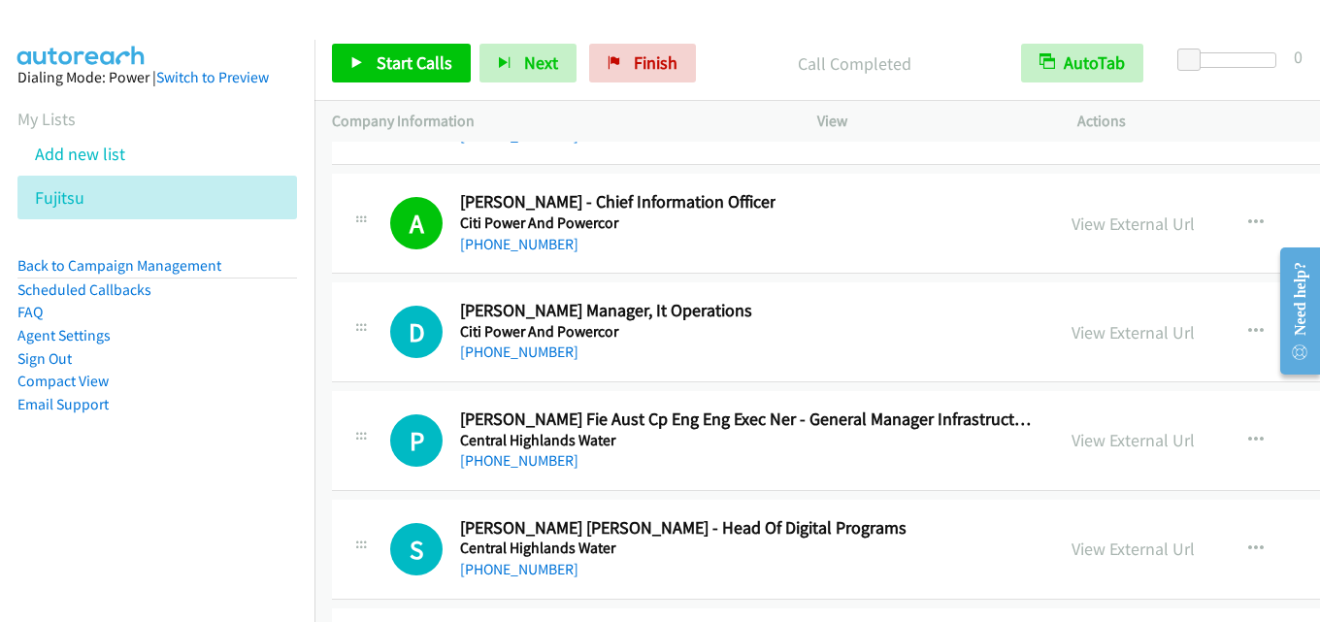
scroll to position [44060, 0]
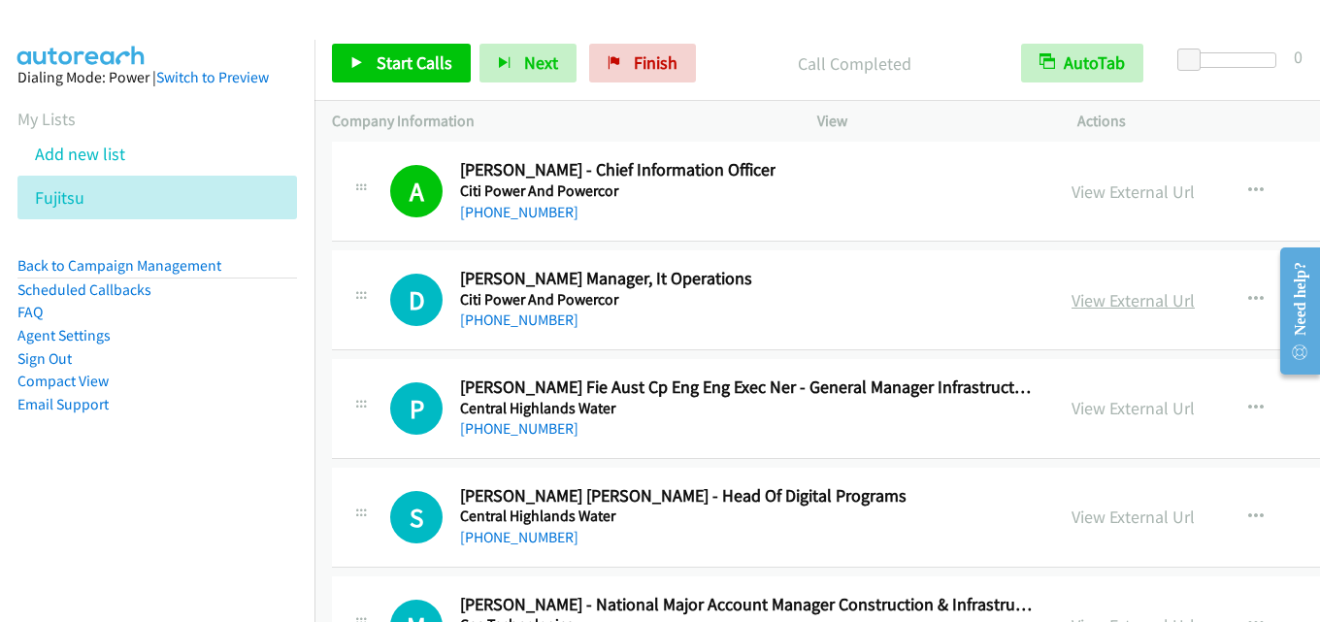
click at [1071, 299] on link "View External Url" at bounding box center [1132, 300] width 123 height 22
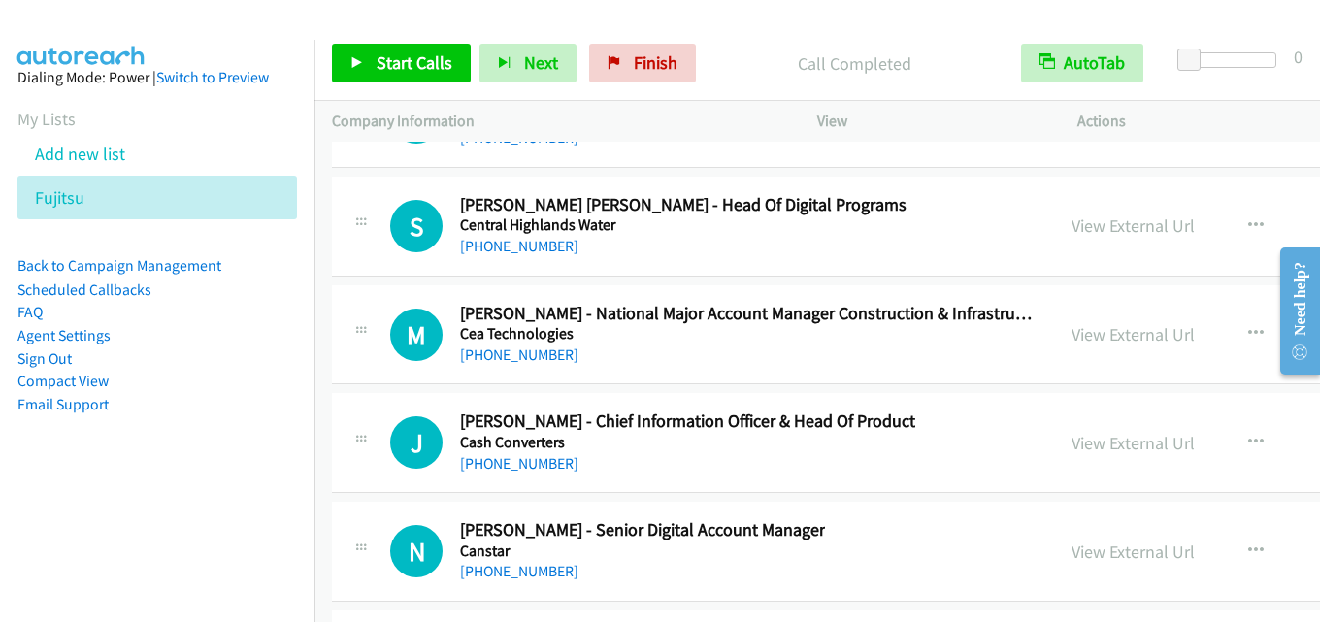
scroll to position [44448, 0]
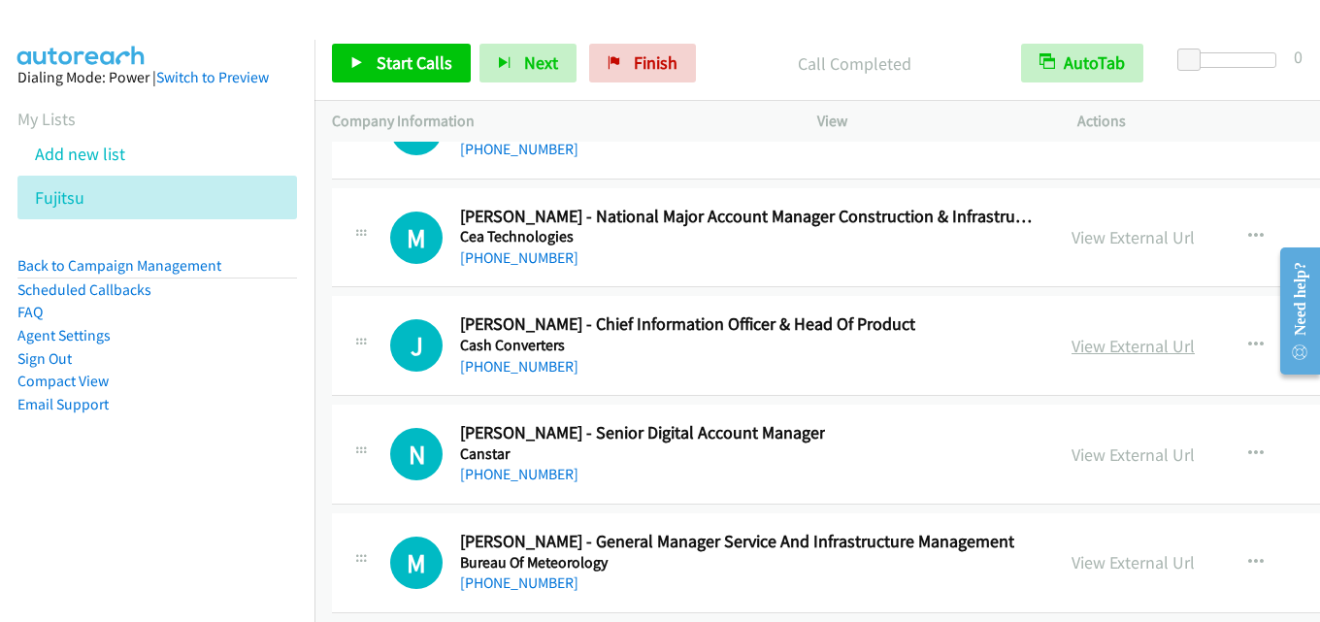
click at [1071, 344] on link "View External Url" at bounding box center [1132, 346] width 123 height 22
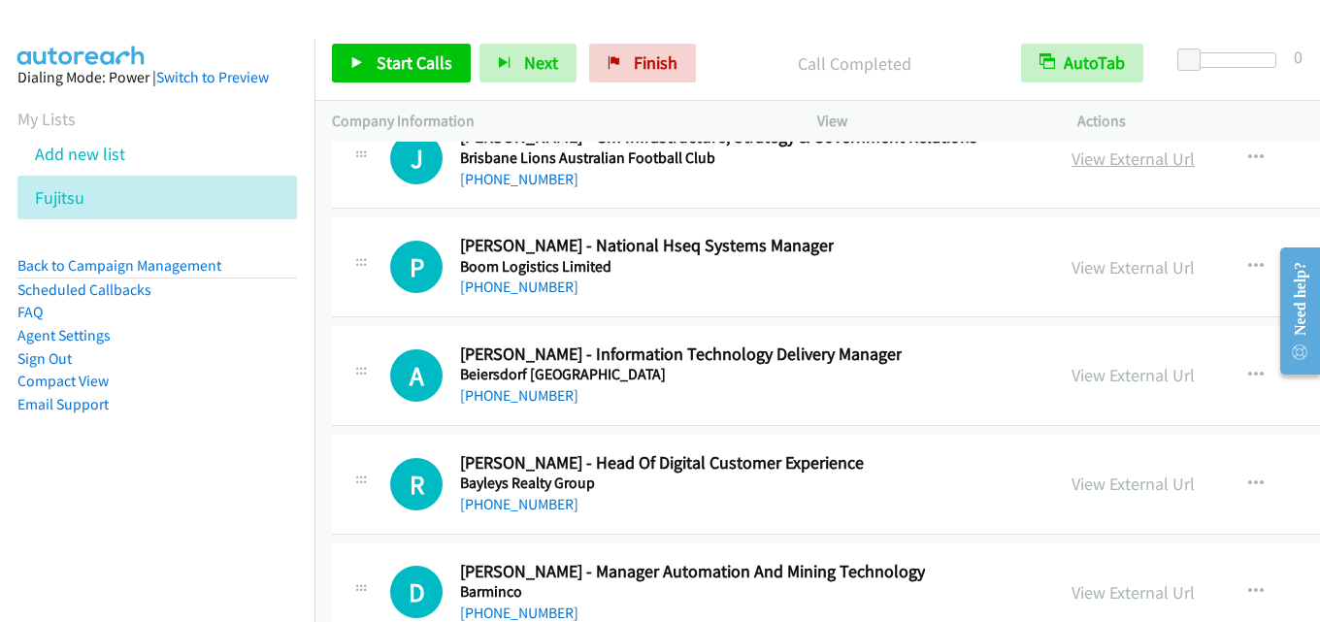
scroll to position [45322, 0]
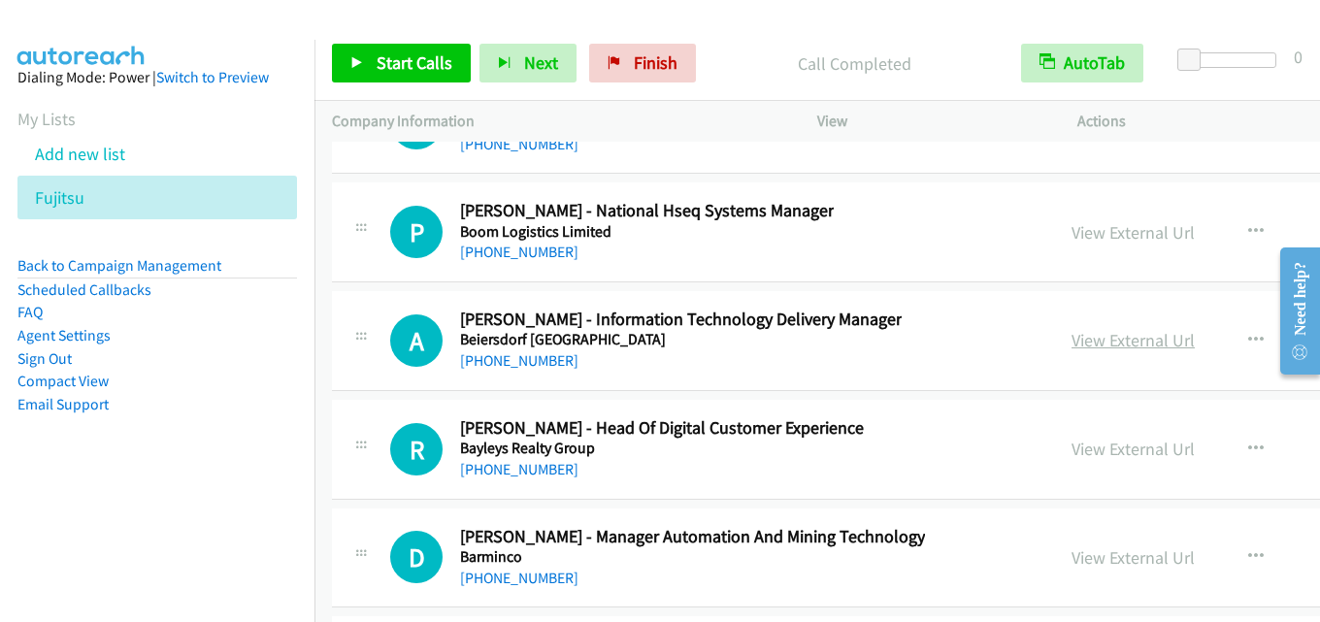
click at [1071, 329] on link "View External Url" at bounding box center [1132, 340] width 123 height 22
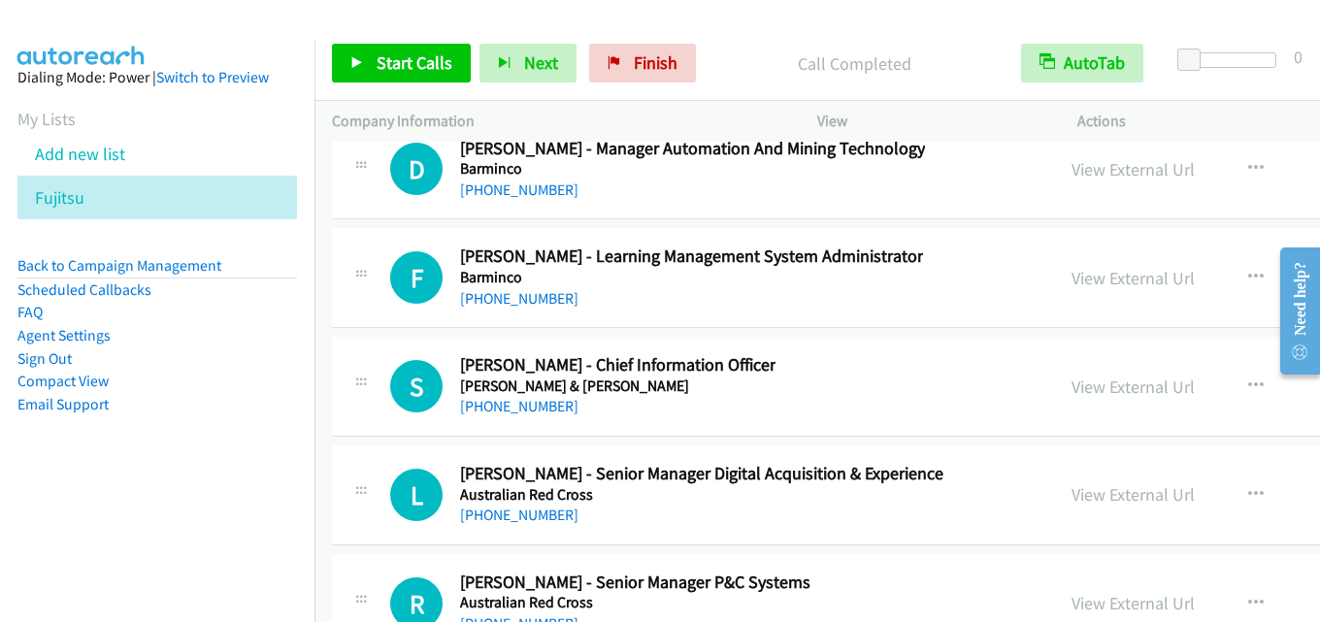
scroll to position [45807, 0]
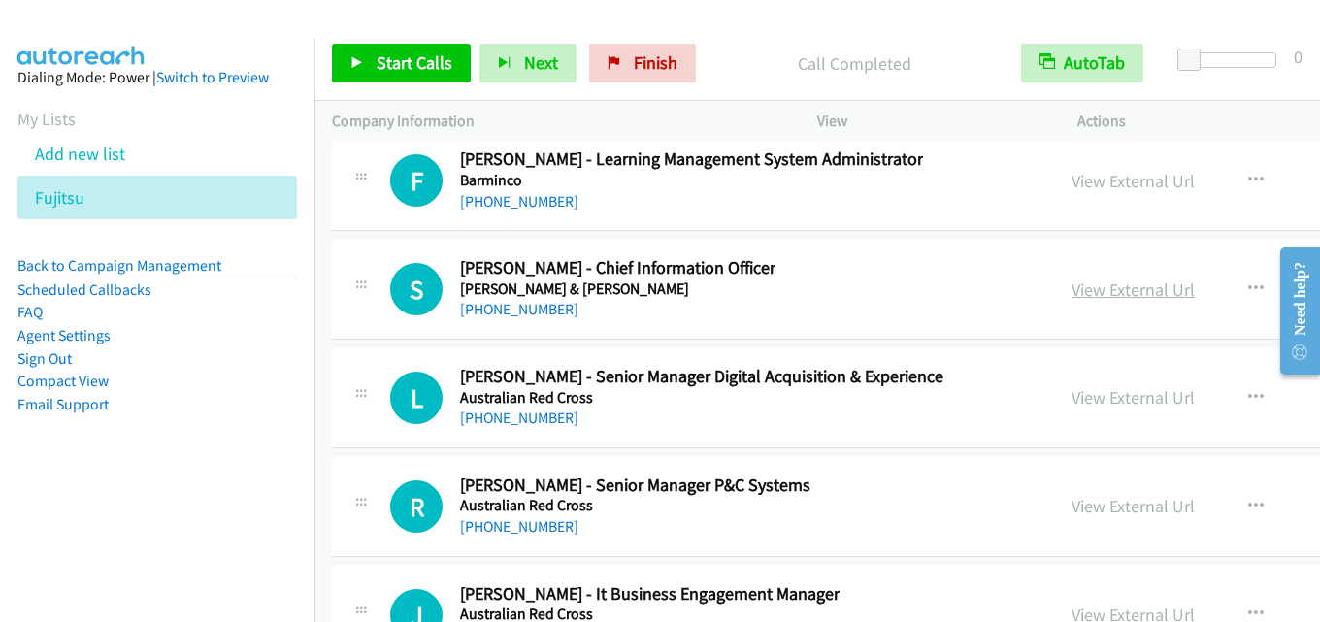
click at [1071, 291] on link "View External Url" at bounding box center [1132, 290] width 123 height 22
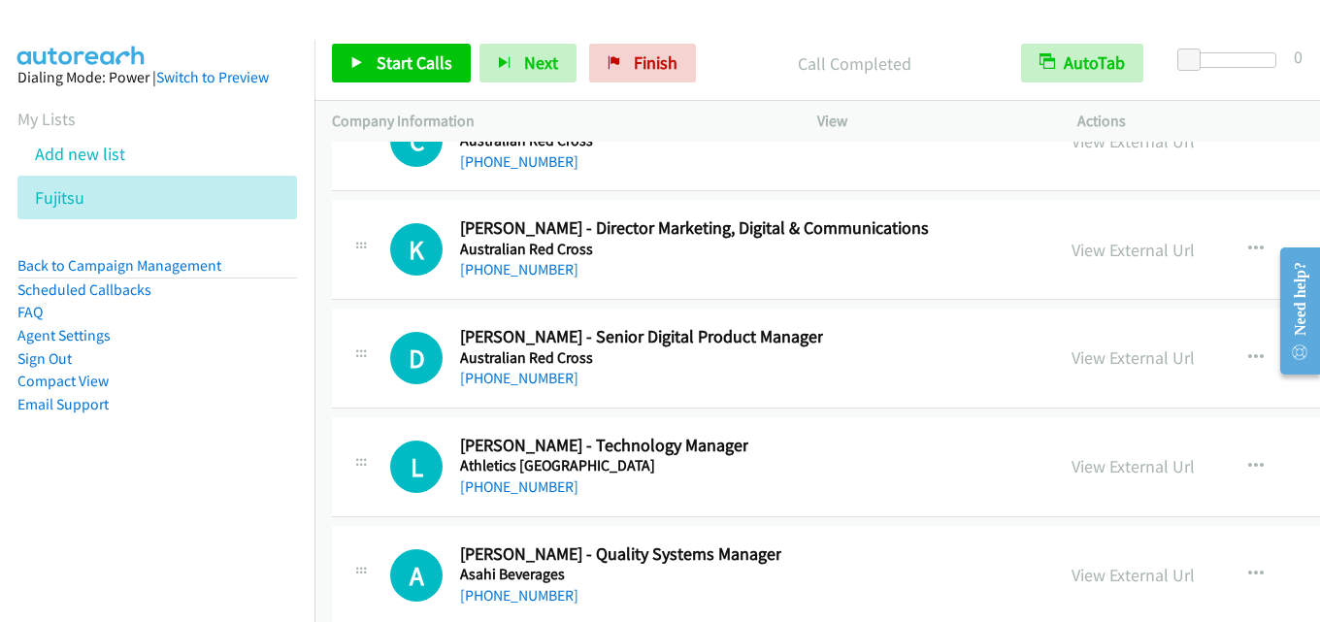
scroll to position [46486, 0]
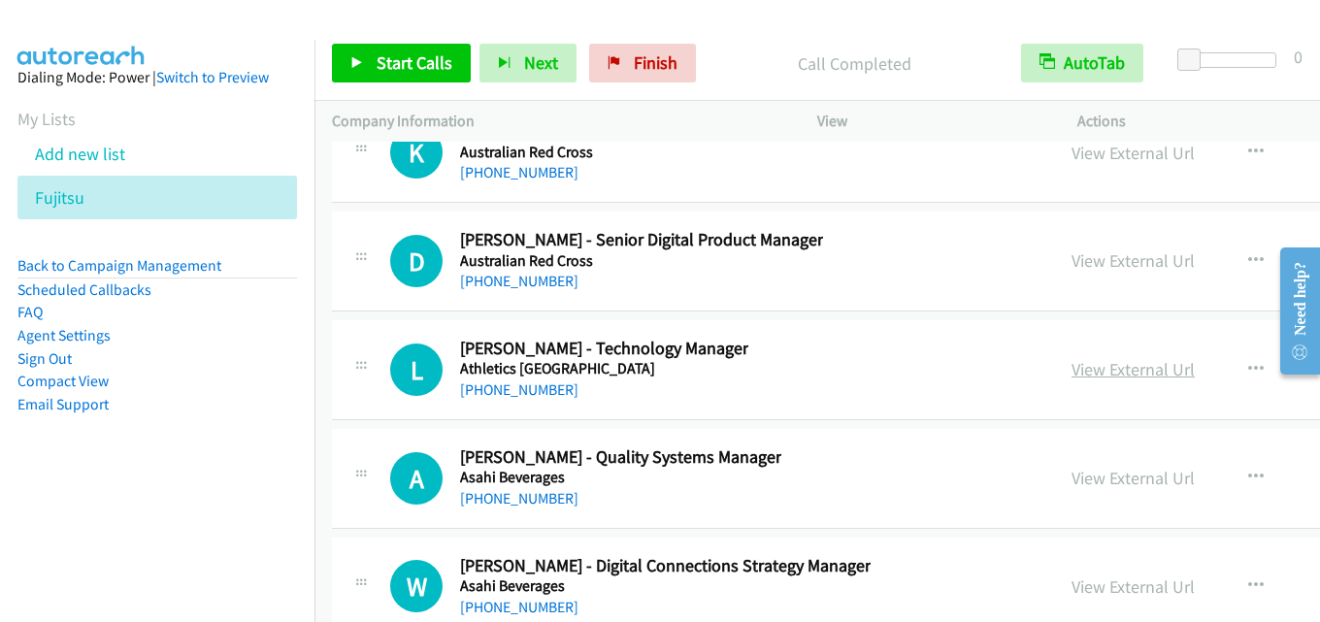
click at [1071, 366] on link "View External Url" at bounding box center [1132, 369] width 123 height 22
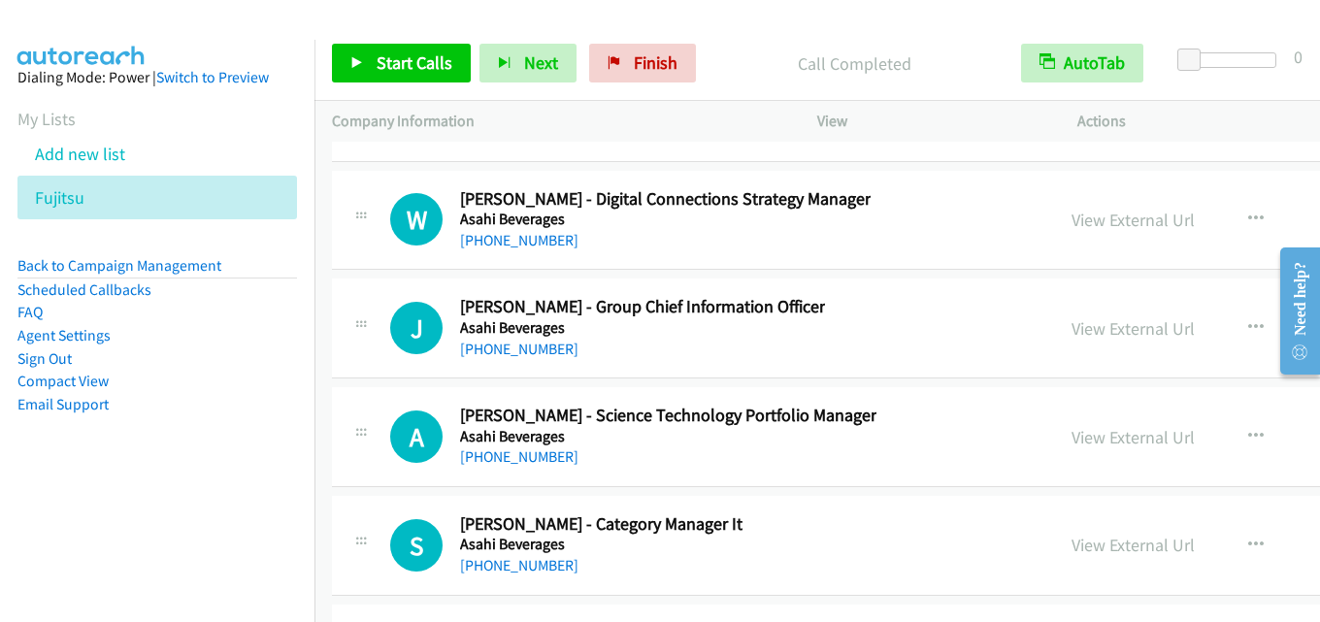
scroll to position [46875, 0]
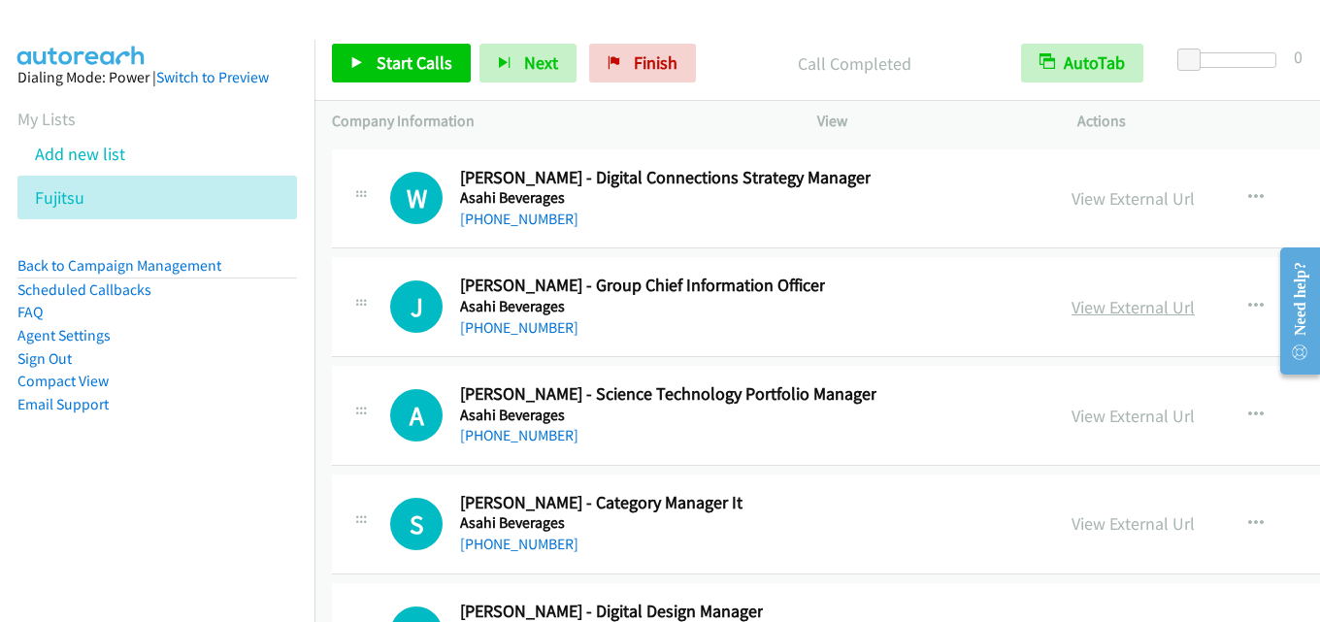
click at [1071, 299] on link "View External Url" at bounding box center [1132, 307] width 123 height 22
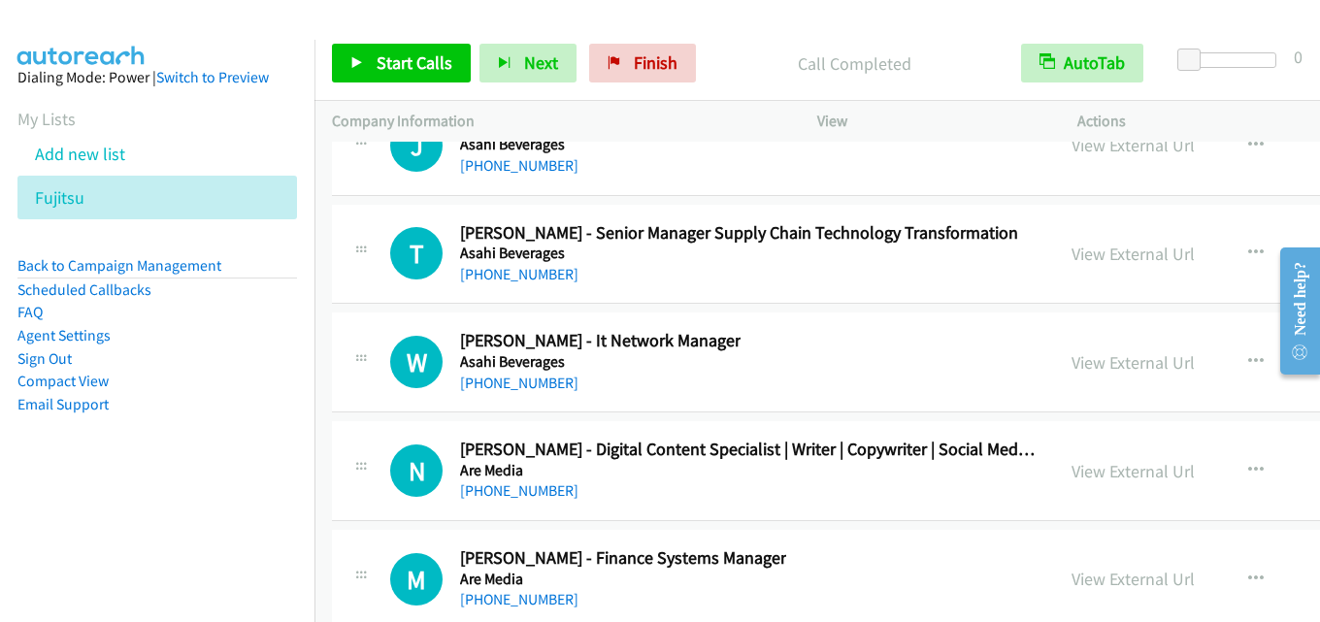
scroll to position [47360, 0]
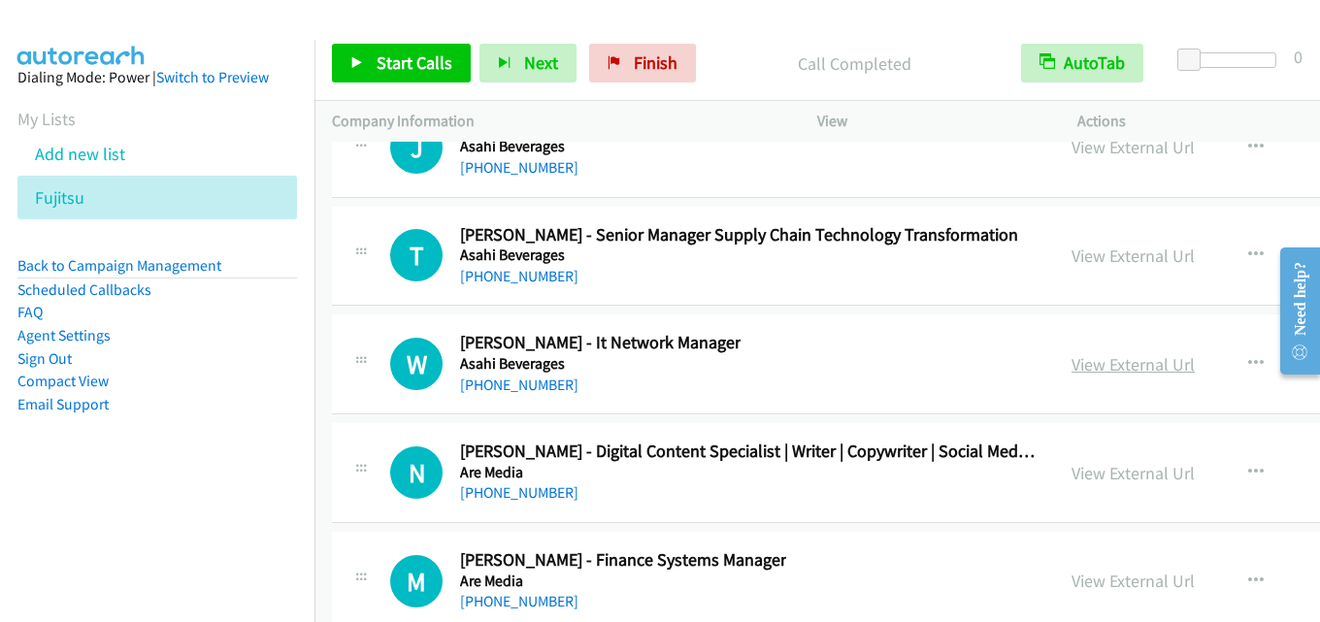
click at [1071, 371] on link "View External Url" at bounding box center [1132, 364] width 123 height 22
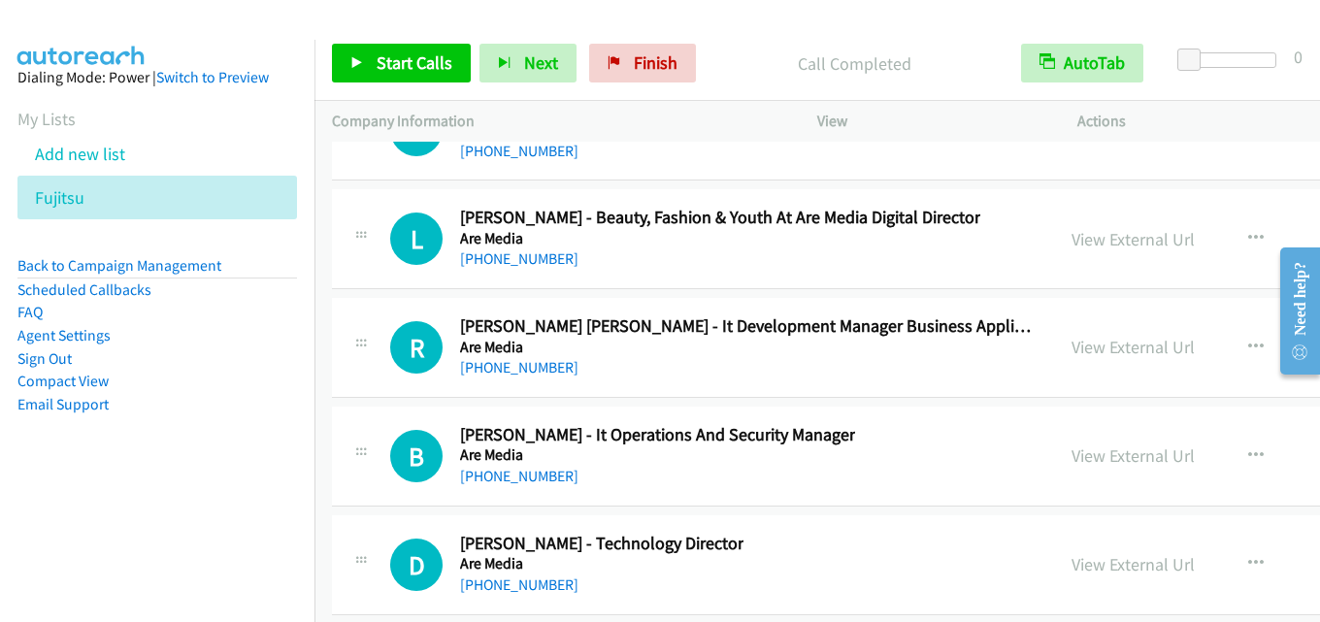
scroll to position [48233, 0]
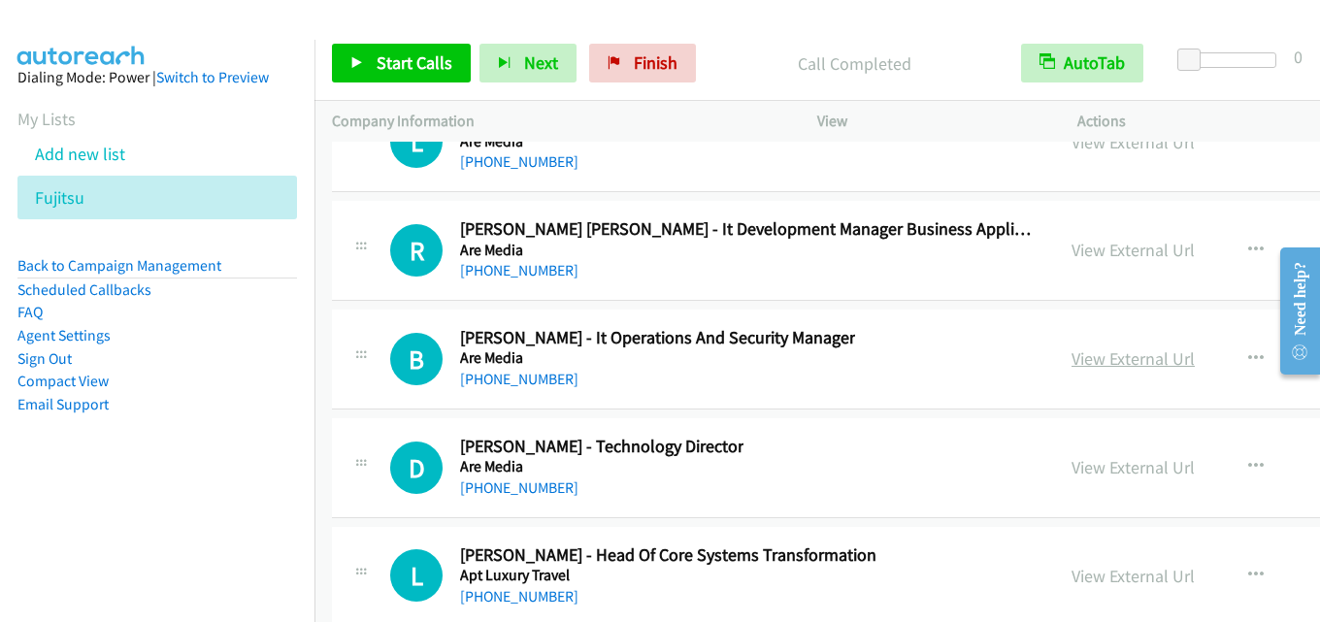
click at [1071, 353] on link "View External Url" at bounding box center [1132, 358] width 123 height 22
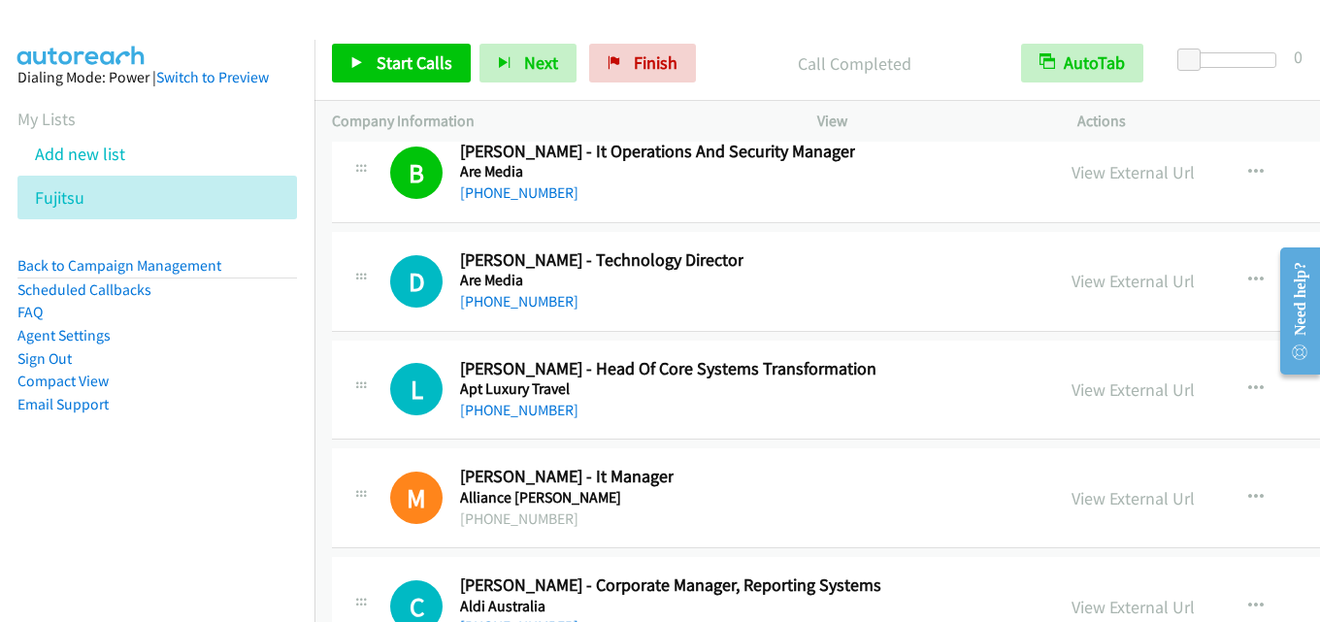
scroll to position [48427, 0]
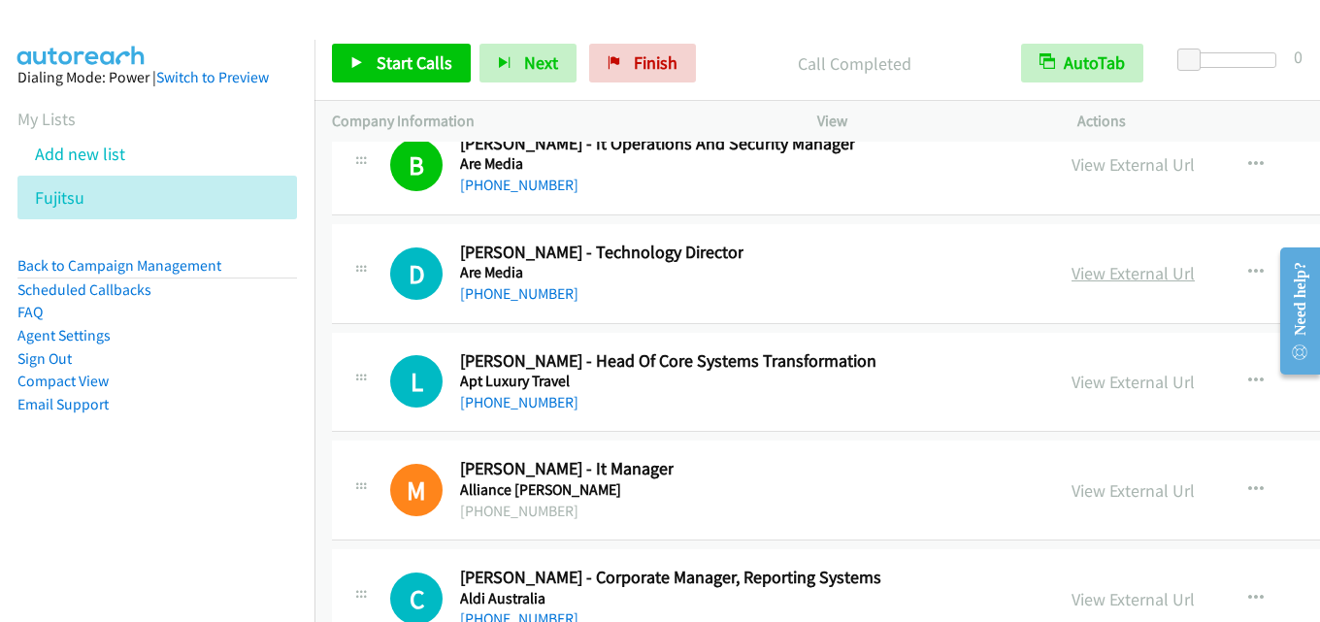
click at [1071, 280] on link "View External Url" at bounding box center [1132, 273] width 123 height 22
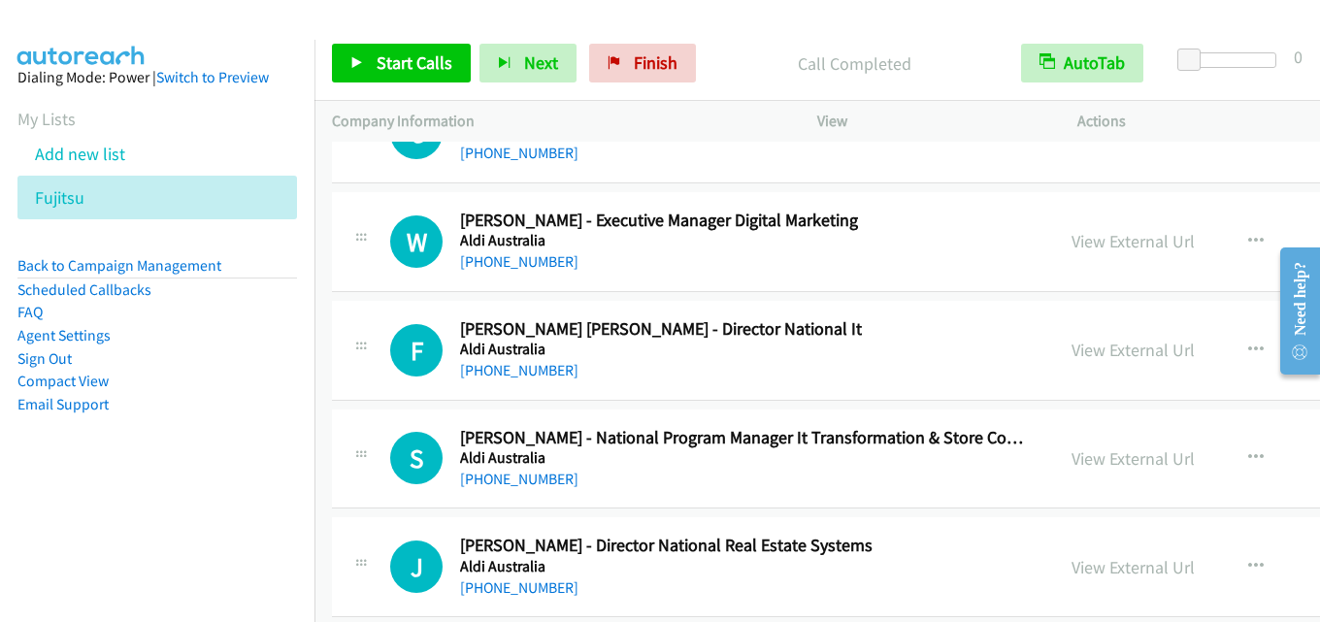
scroll to position [48913, 0]
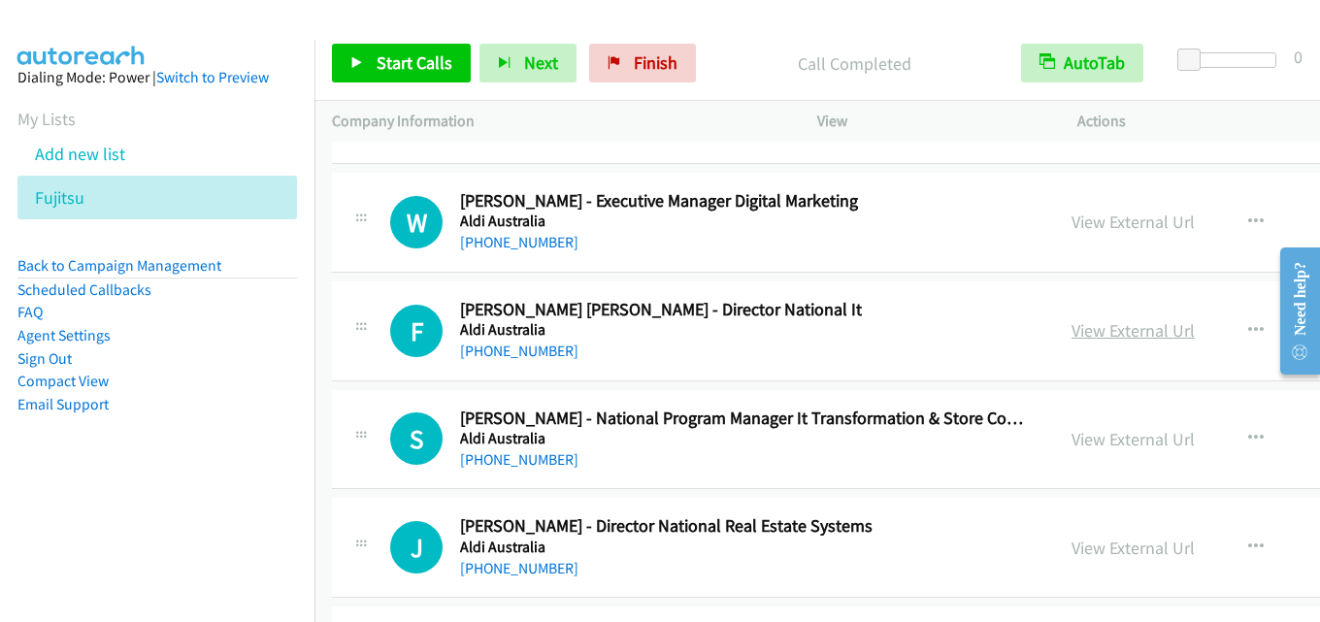
click at [1071, 332] on link "View External Url" at bounding box center [1132, 330] width 123 height 22
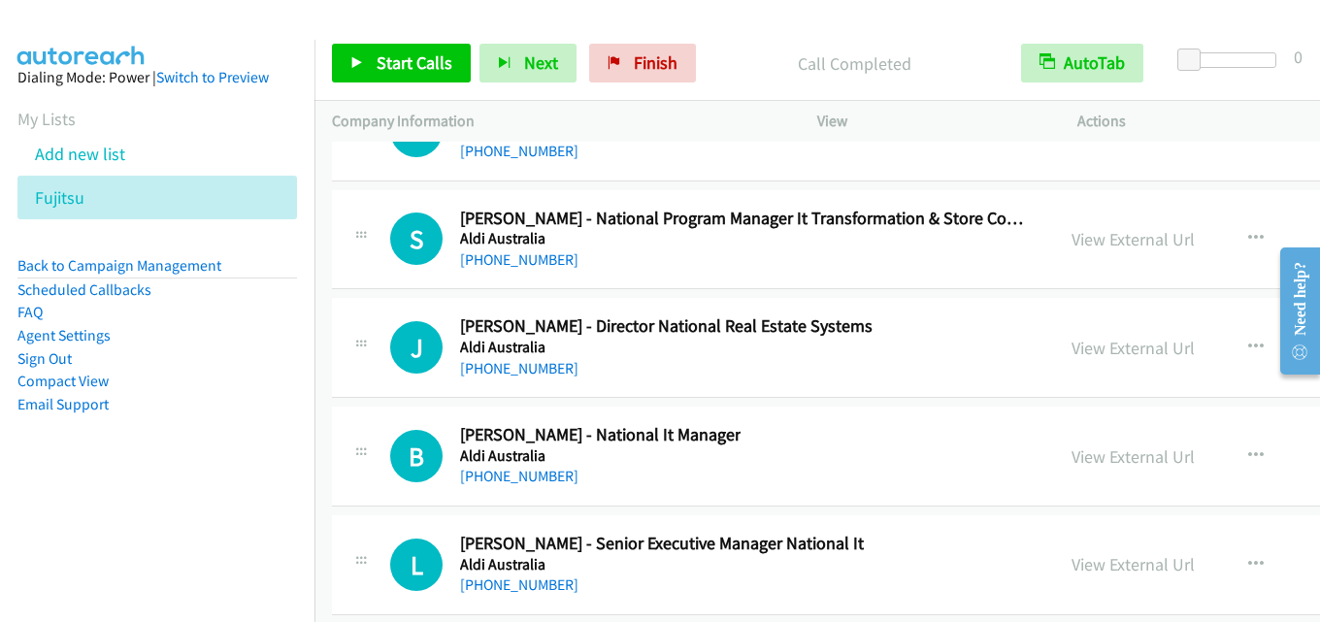
scroll to position [49107, 0]
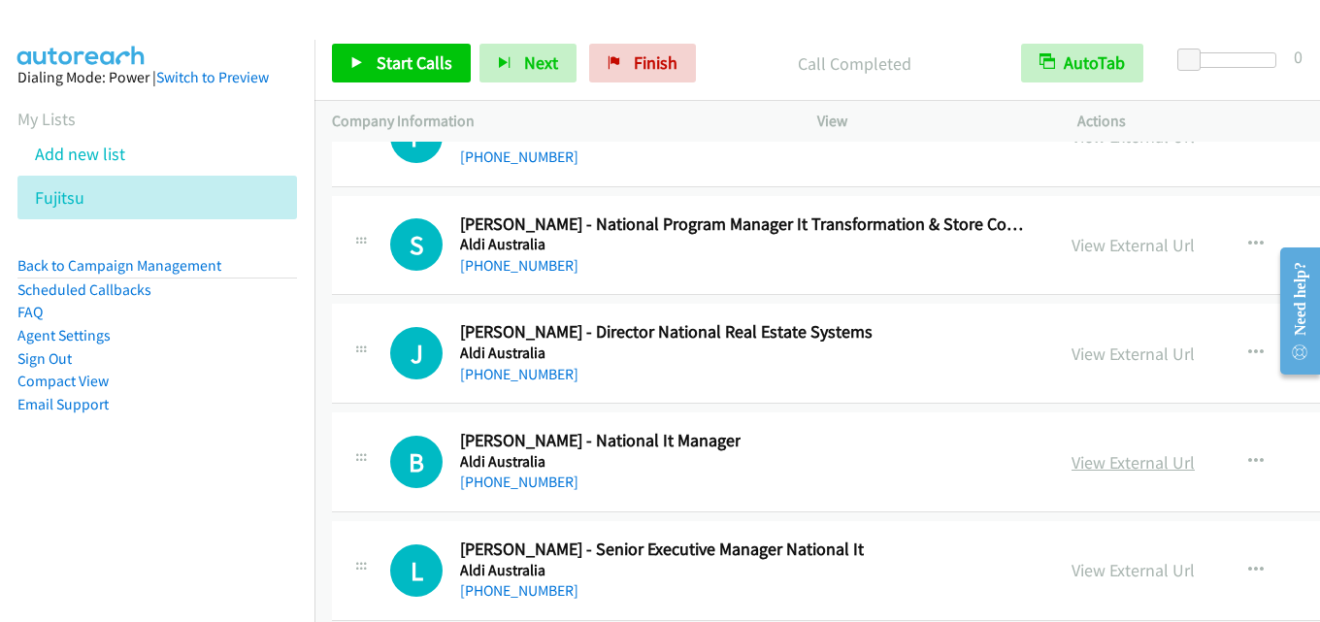
click at [1071, 468] on link "View External Url" at bounding box center [1132, 462] width 123 height 22
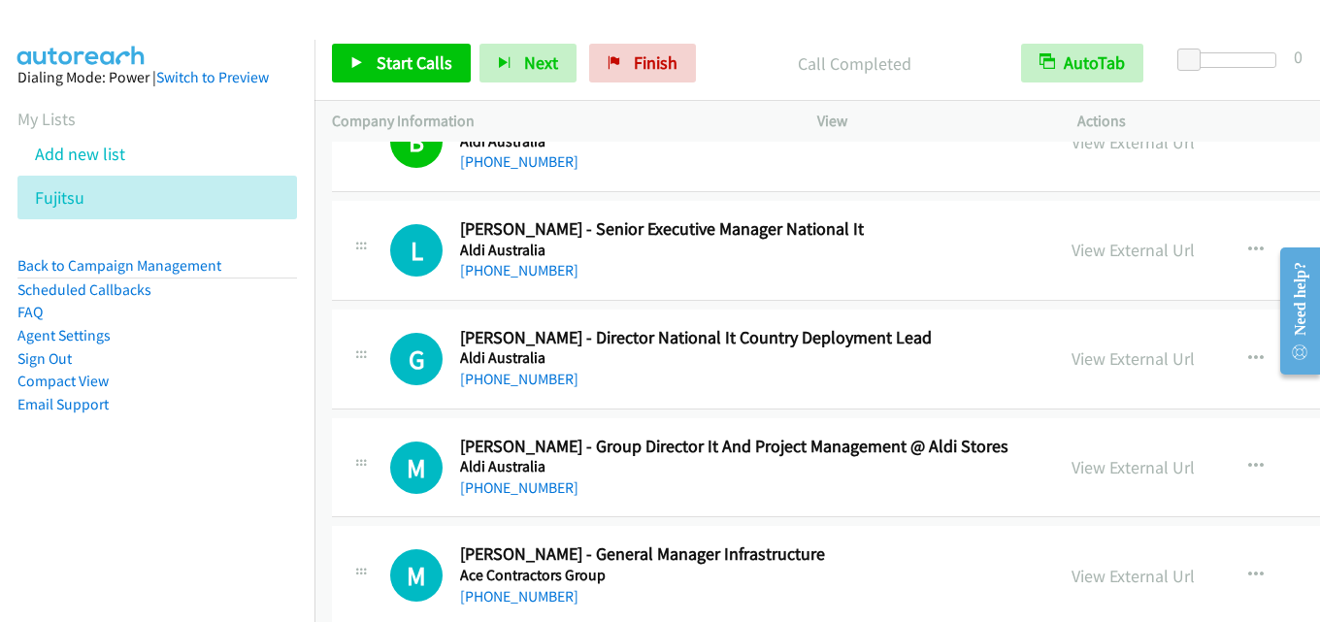
scroll to position [49301, 0]
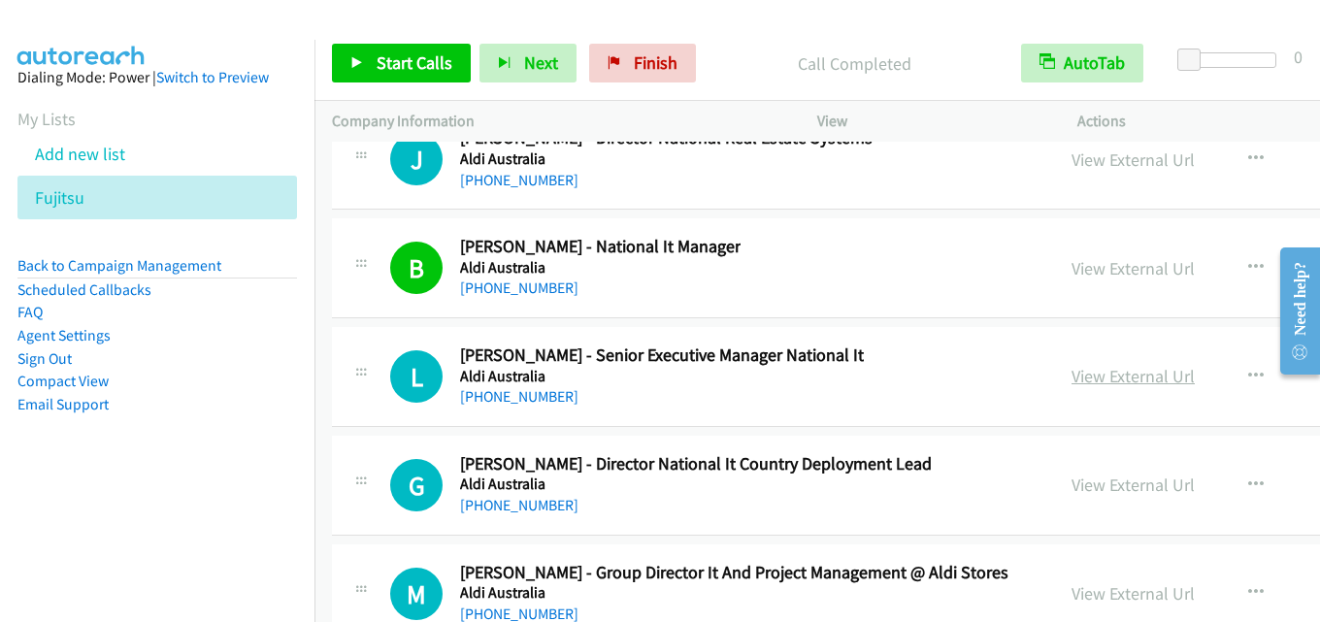
click at [1071, 380] on link "View External Url" at bounding box center [1132, 376] width 123 height 22
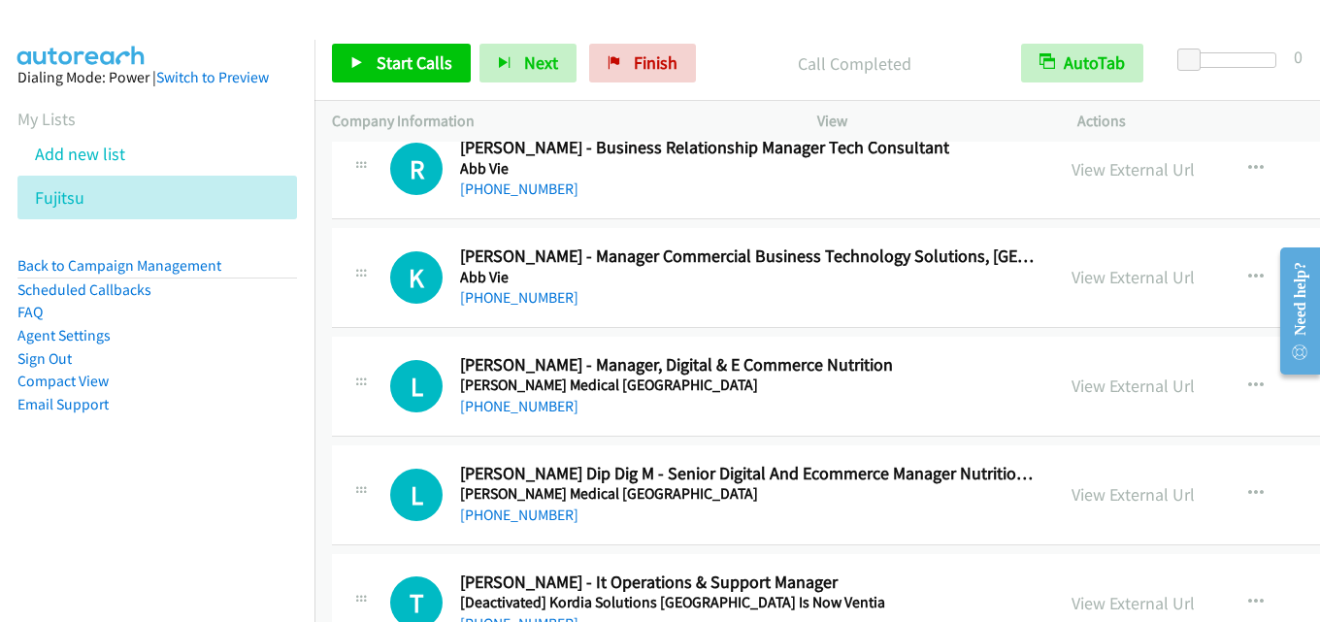
scroll to position [50002, 0]
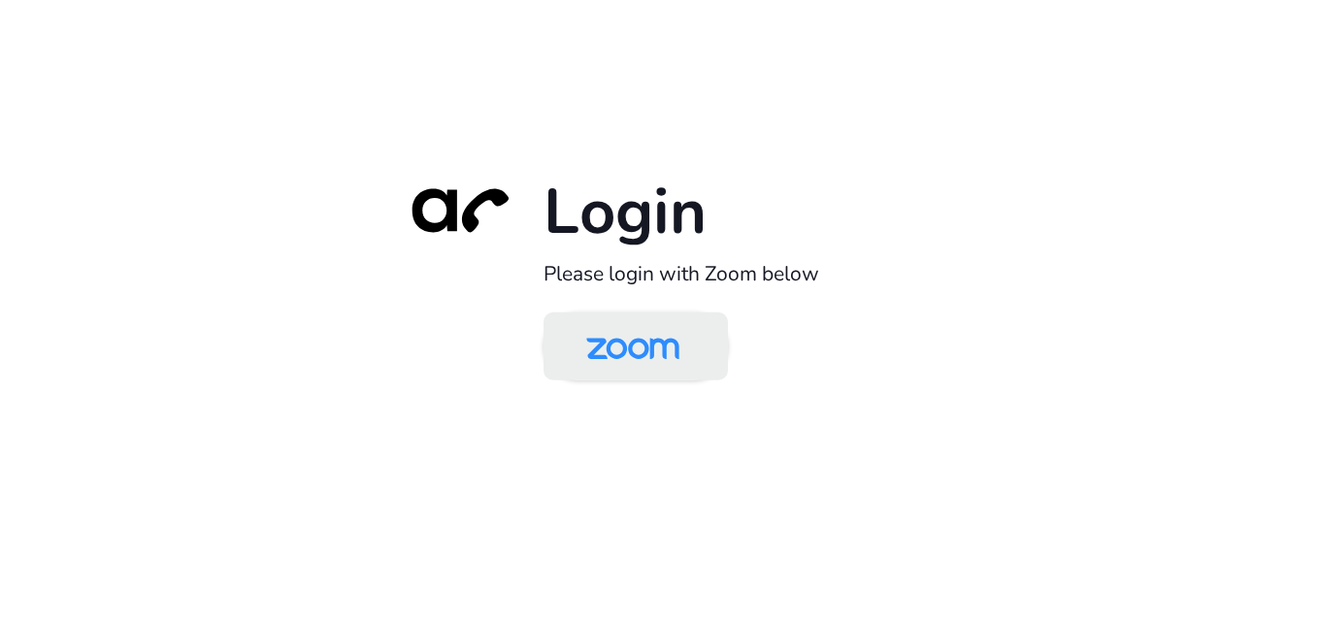
click at [635, 347] on img at bounding box center [633, 347] width 134 height 63
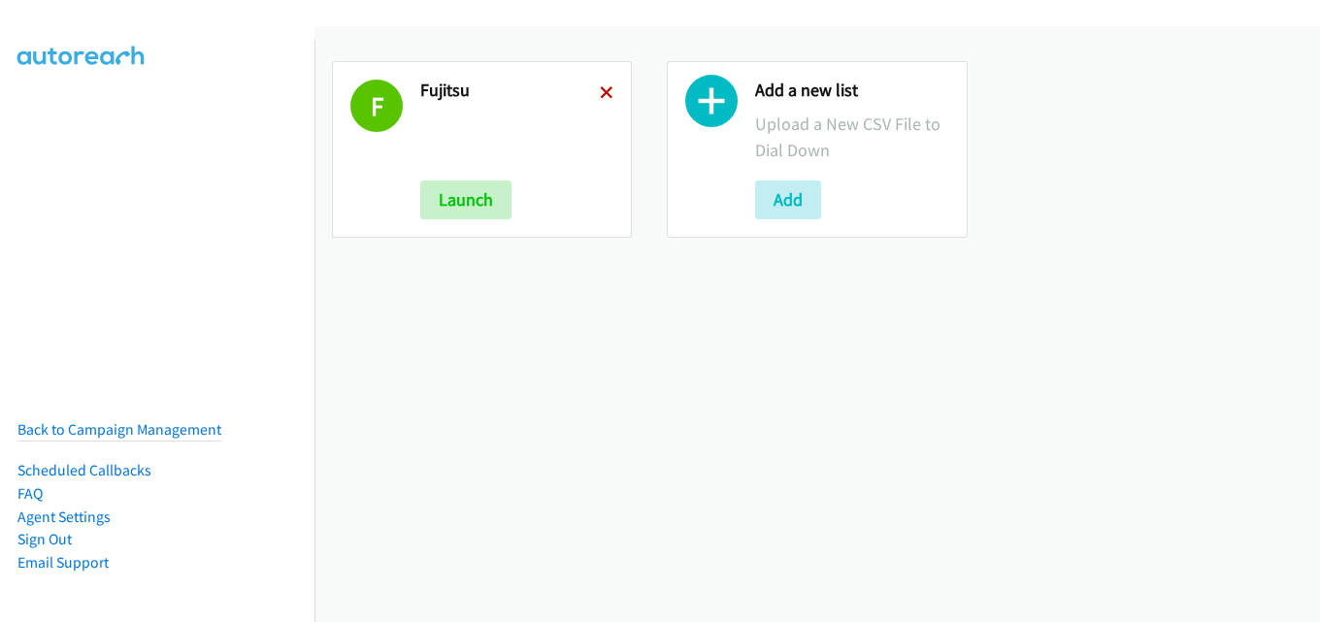
click at [604, 94] on icon at bounding box center [607, 94] width 14 height 14
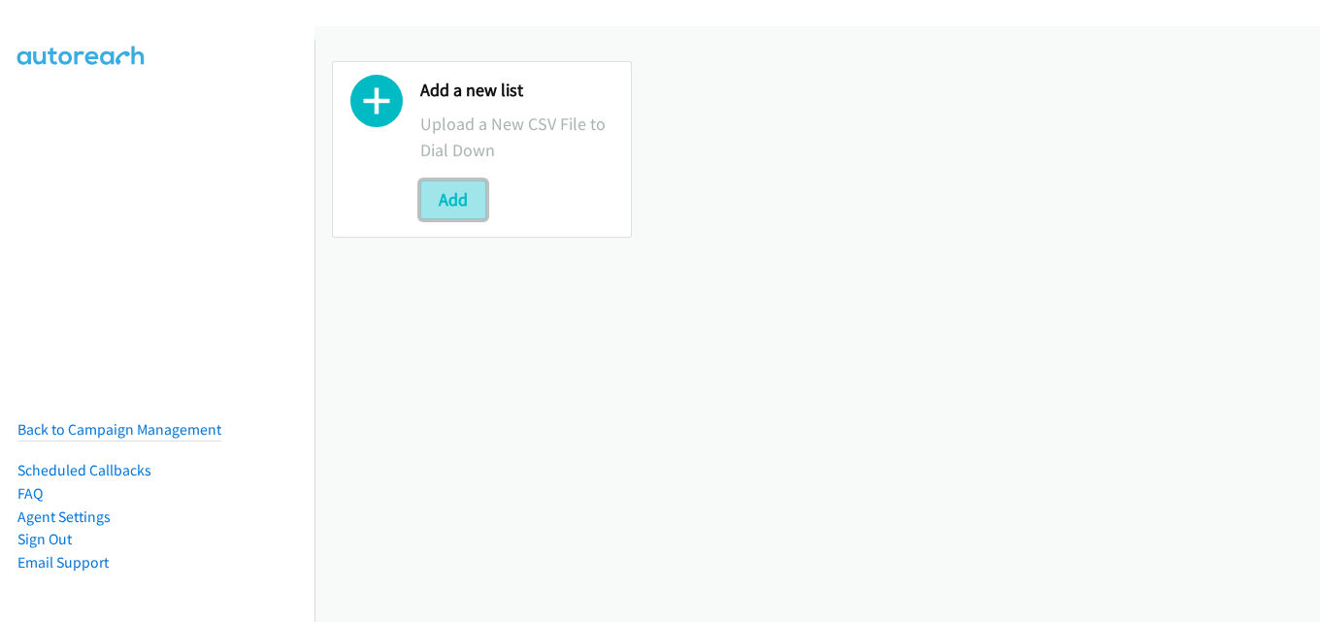
click at [441, 199] on button "Add" at bounding box center [453, 200] width 66 height 39
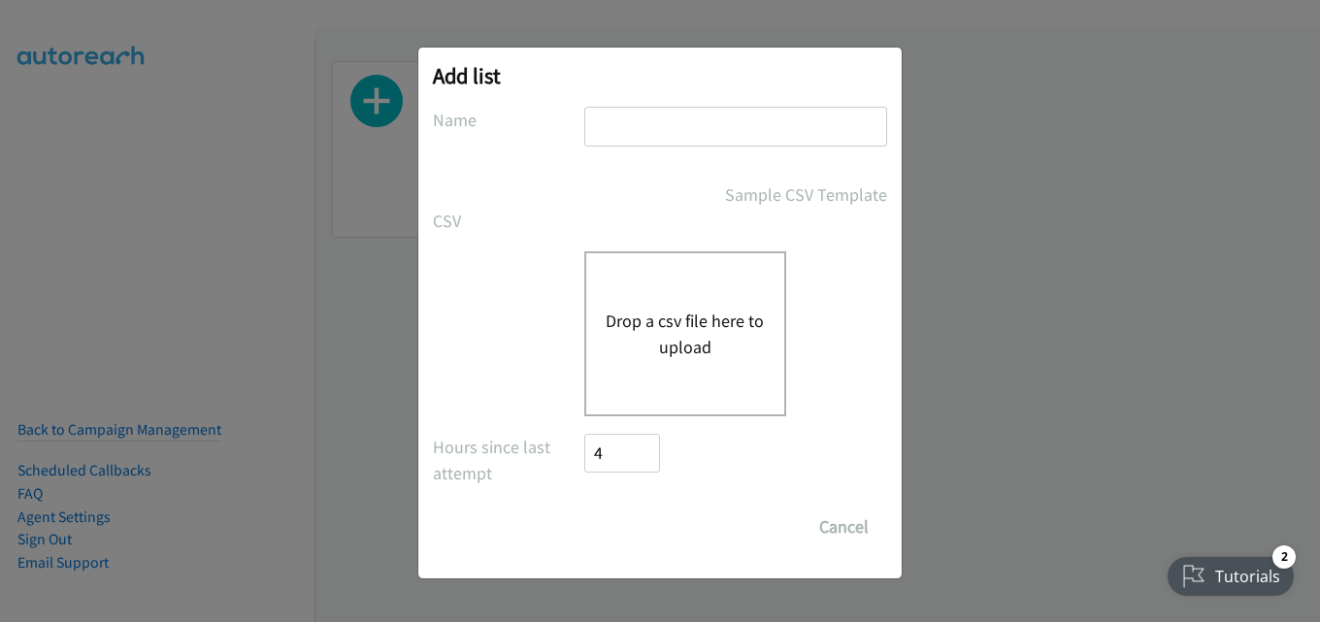
click at [714, 132] on input "text" at bounding box center [735, 127] width 303 height 40
type input "fujitsu"
click at [1027, 406] on div "Add list No phone fields were returned for that Report or List View Please uplo…" at bounding box center [660, 319] width 1320 height 605
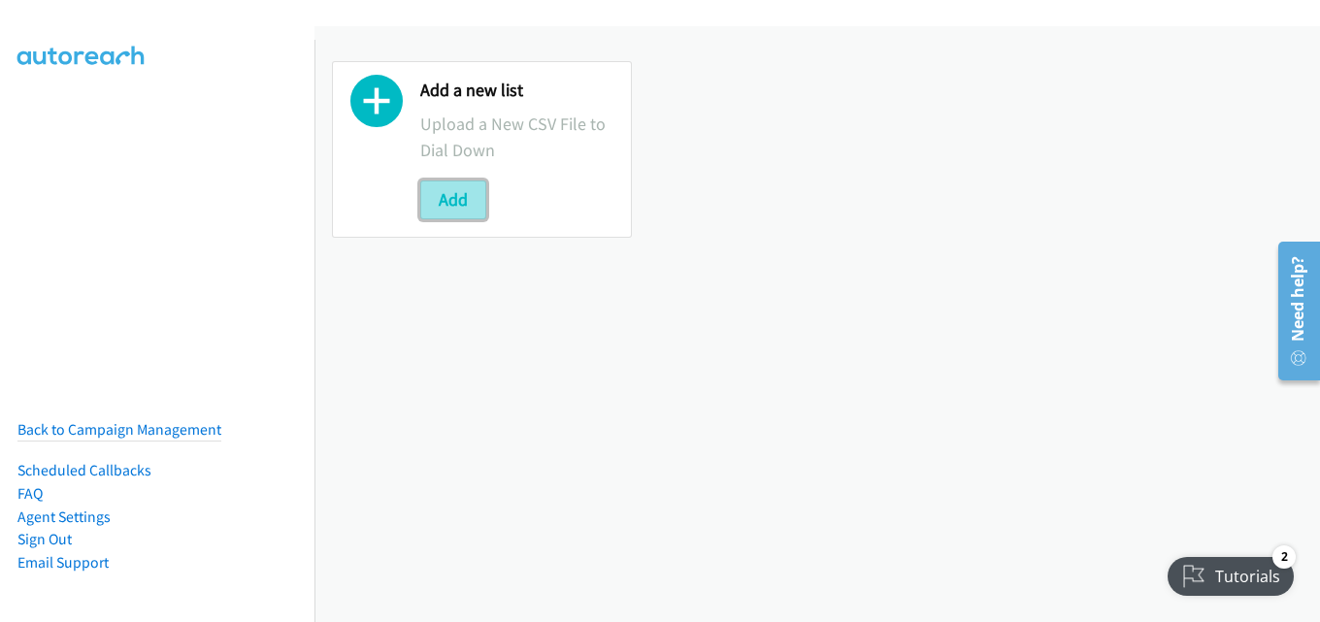
click at [444, 195] on button "Add" at bounding box center [453, 200] width 66 height 39
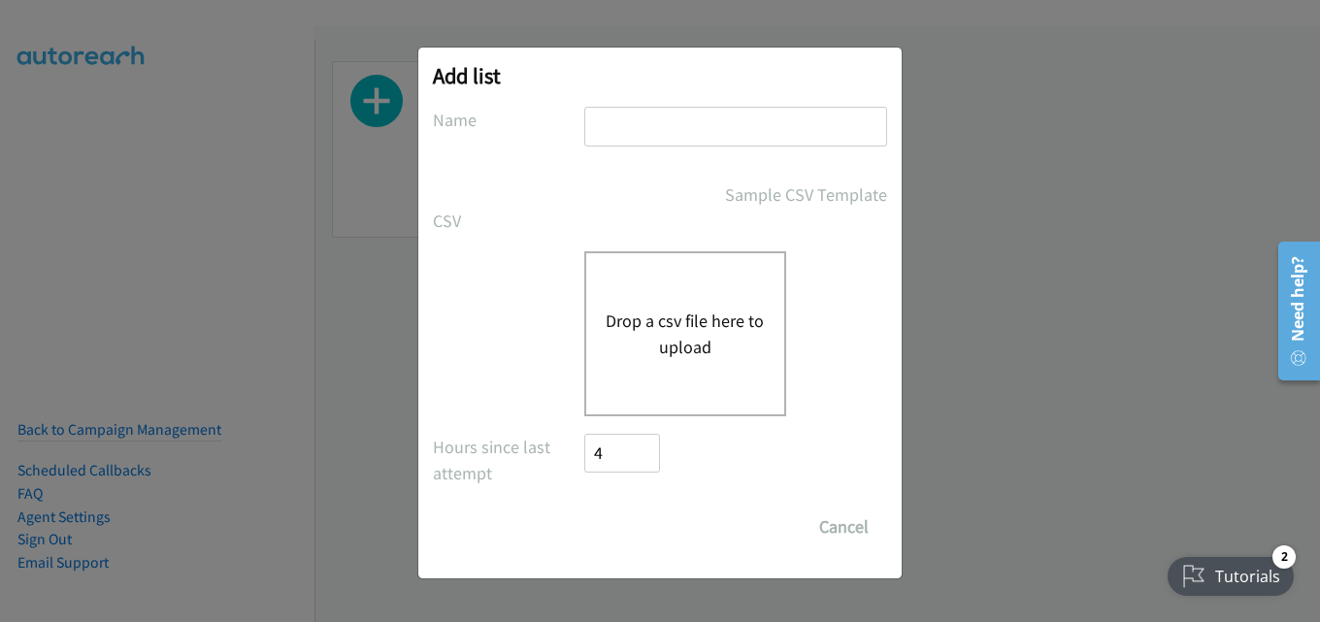
click at [715, 120] on input "text" at bounding box center [735, 127] width 303 height 40
type input "fujitsu"
click at [693, 356] on button "Drop a csv file here to upload" at bounding box center [685, 334] width 159 height 52
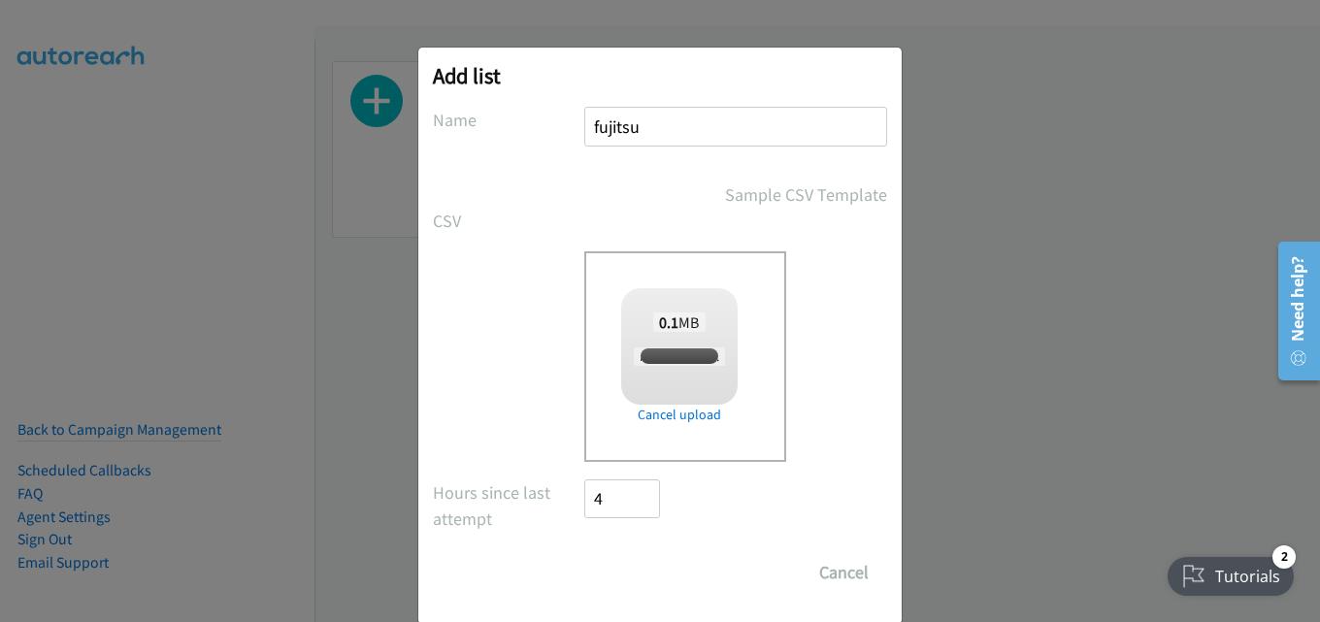
checkbox input "true"
click at [624, 580] on input "Save List" at bounding box center [635, 572] width 102 height 39
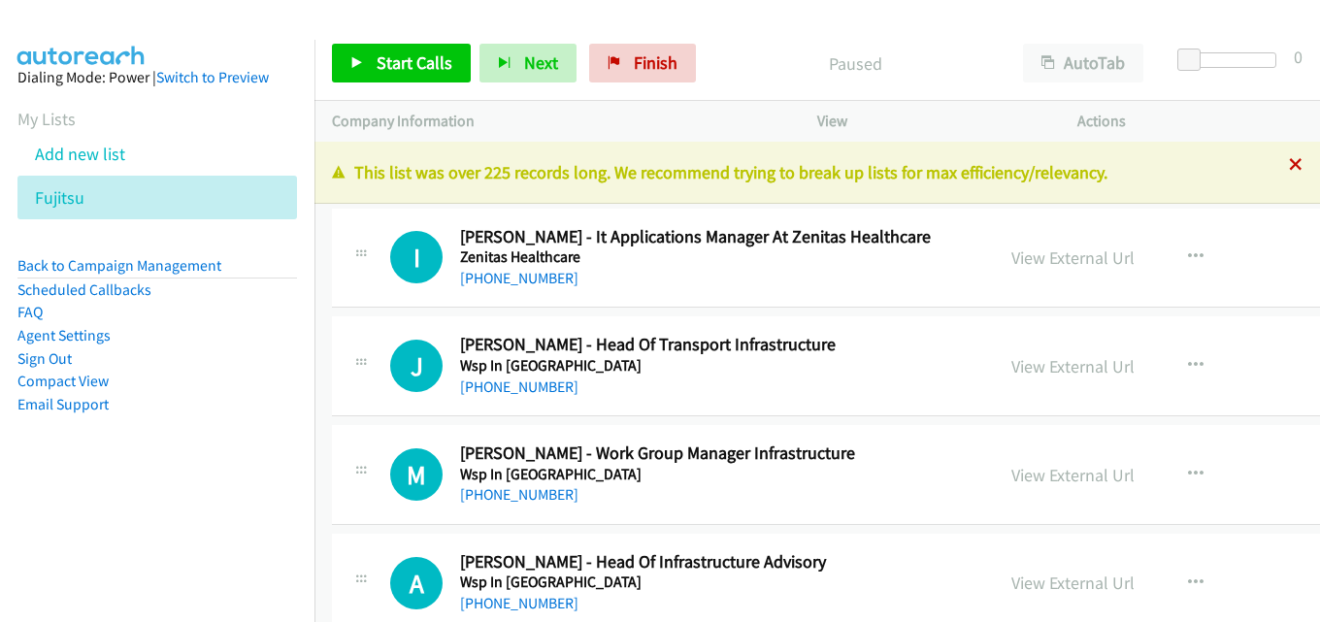
click at [1289, 166] on icon at bounding box center [1296, 166] width 14 height 14
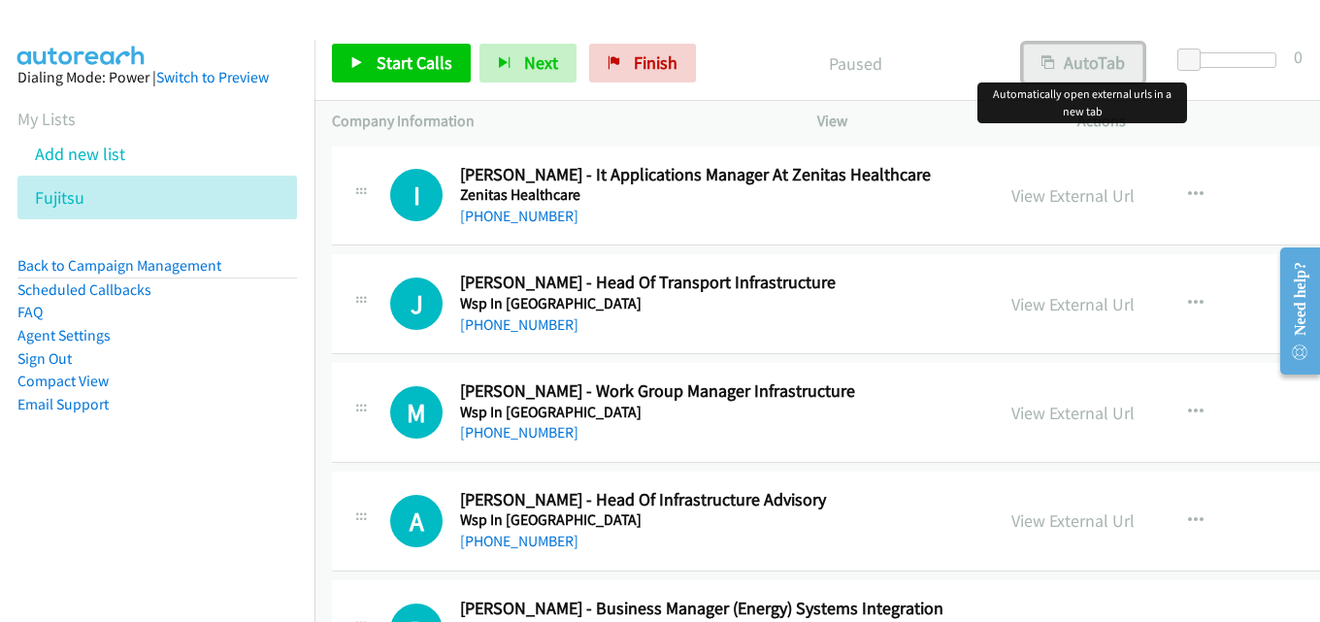
click at [1060, 58] on button "AutoTab" at bounding box center [1083, 63] width 120 height 39
click at [904, 47] on div "Paused" at bounding box center [854, 63] width 299 height 39
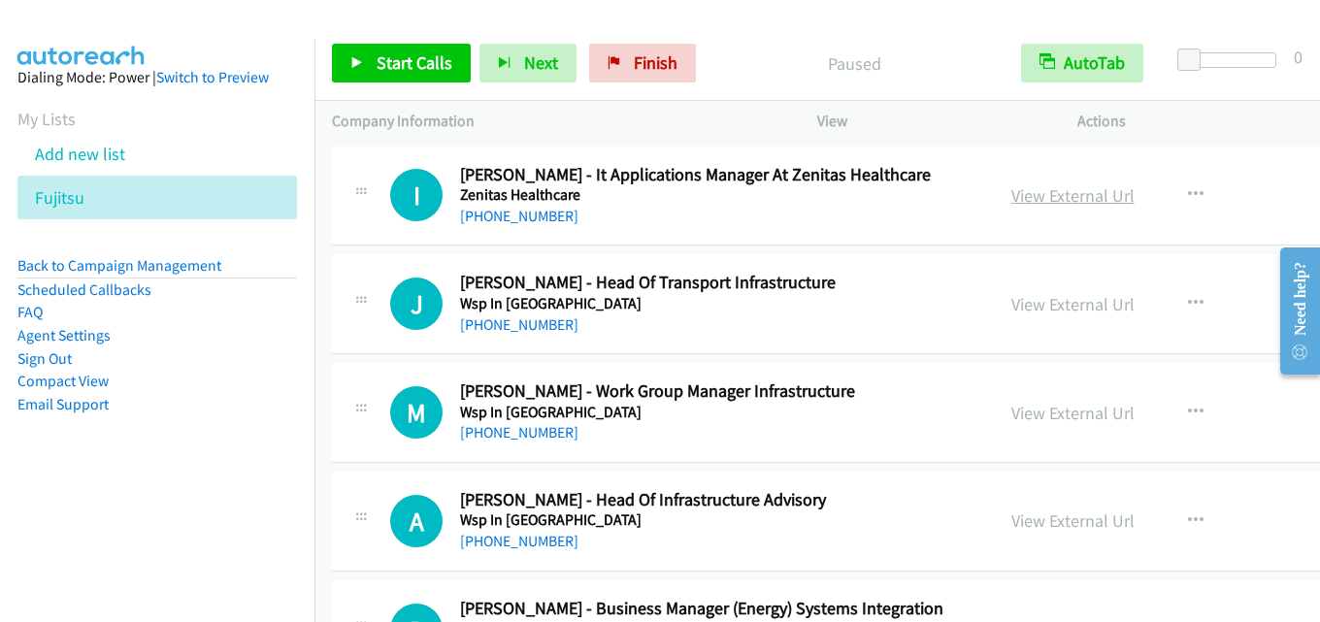
click at [1011, 198] on link "View External Url" at bounding box center [1072, 195] width 123 height 22
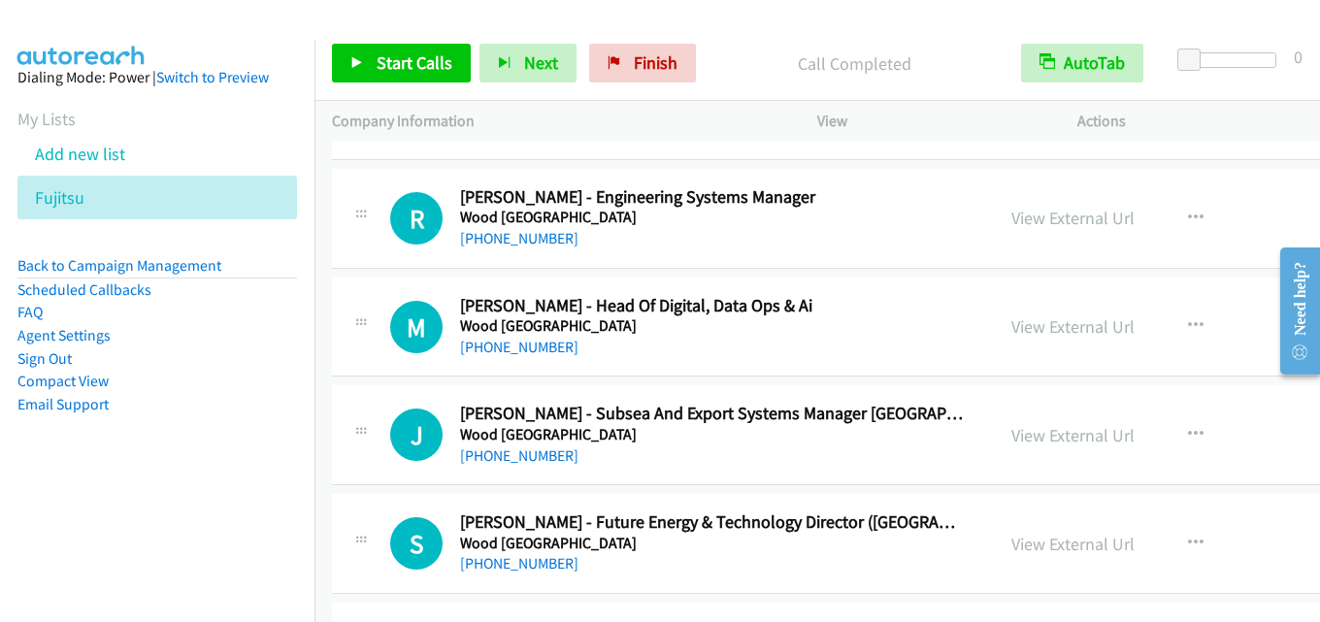
scroll to position [970, 0]
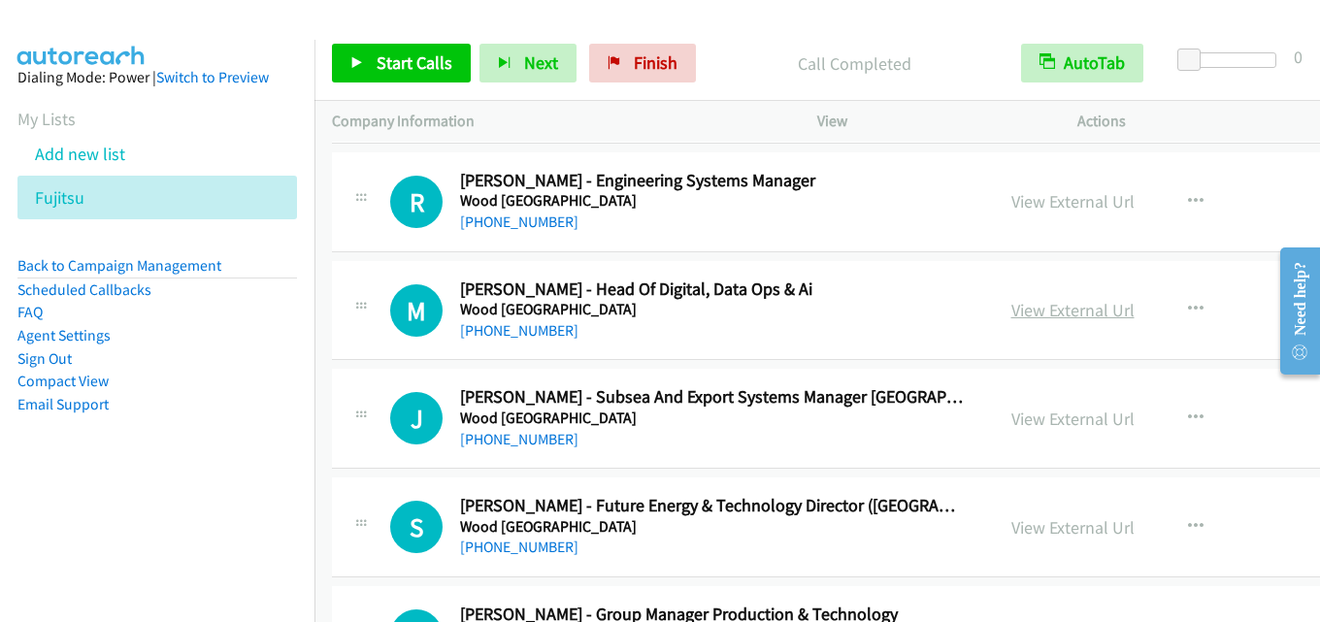
click at [1031, 318] on link "View External Url" at bounding box center [1072, 310] width 123 height 22
click at [1016, 314] on link "View External Url" at bounding box center [1072, 310] width 123 height 22
click at [1011, 309] on link "View External Url" at bounding box center [1072, 310] width 123 height 22
